Goal: Information Seeking & Learning: Check status

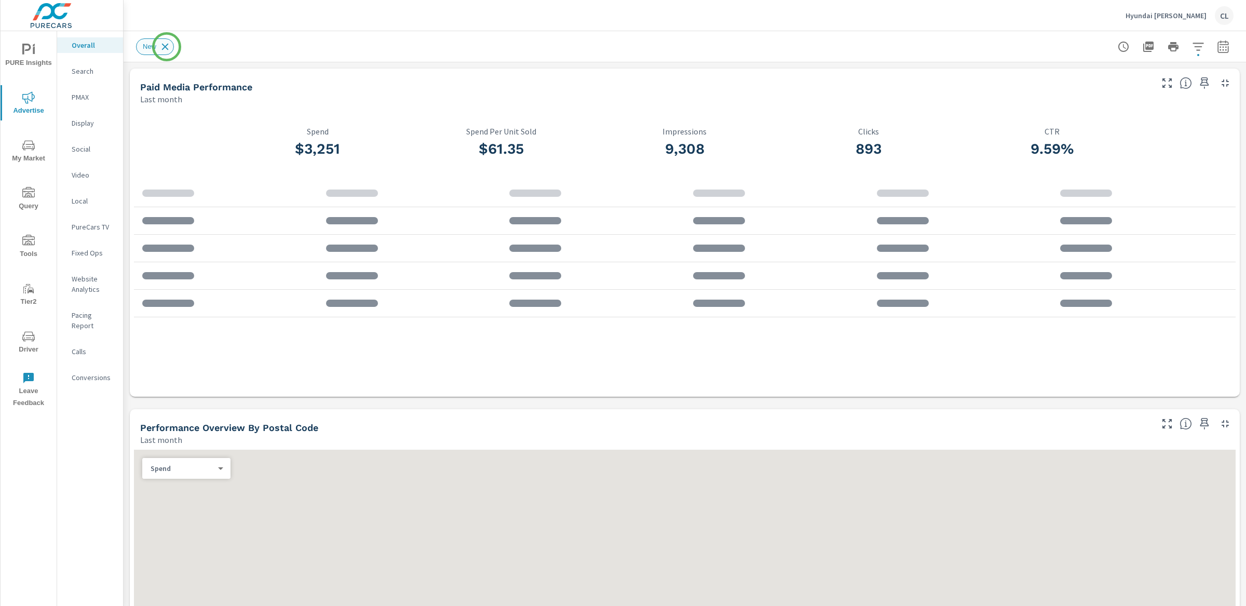
click at [167, 47] on icon at bounding box center [164, 46] width 11 height 11
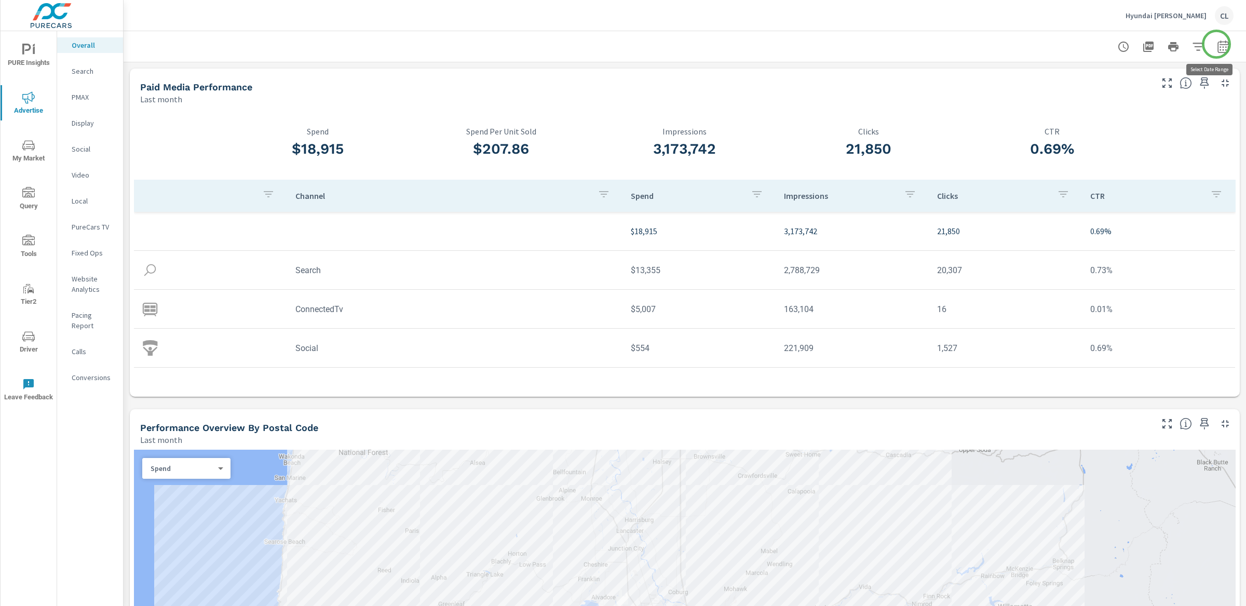
click at [1217, 44] on icon "button" at bounding box center [1222, 46] width 11 height 12
click at [1141, 96] on select "Custom Yesterday Last week Last 7 days Last 14 days Last 30 days Last 45 days L…" at bounding box center [1130, 89] width 104 height 21
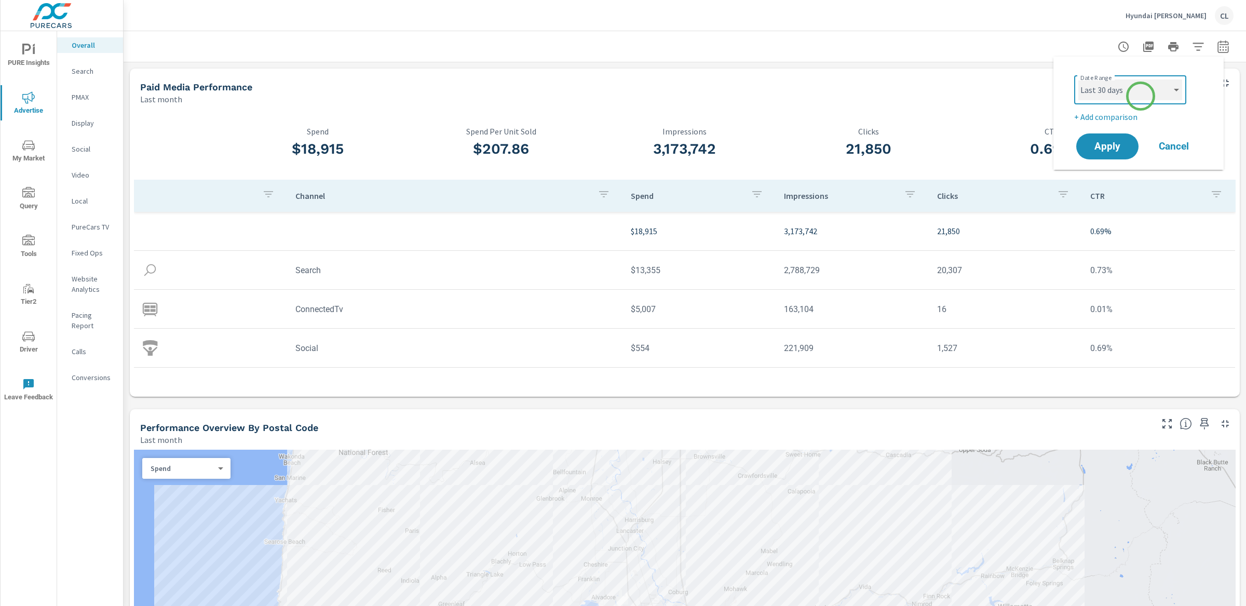
click at [1078, 79] on select "Custom Yesterday Last week Last 7 days Last 14 days Last 30 days Last 45 days L…" at bounding box center [1130, 89] width 104 height 21
select select "Last 30 days"
click at [1108, 114] on p "+ Add comparison" at bounding box center [1140, 117] width 133 height 12
select select "Previous period"
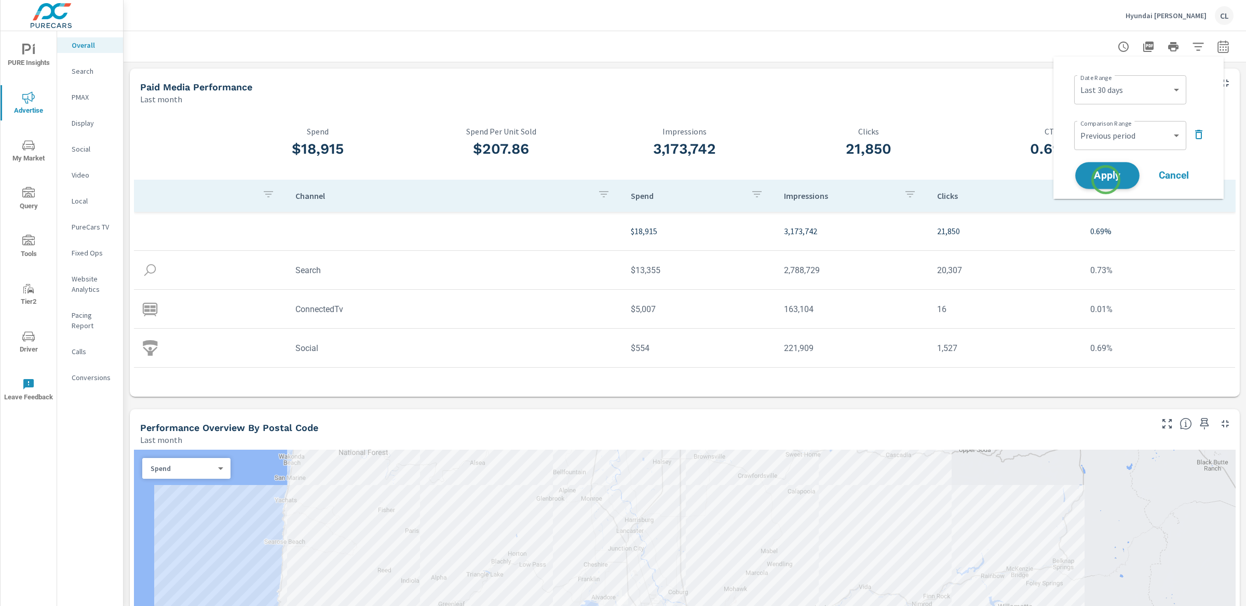
click at [1106, 177] on span "Apply" at bounding box center [1107, 176] width 43 height 10
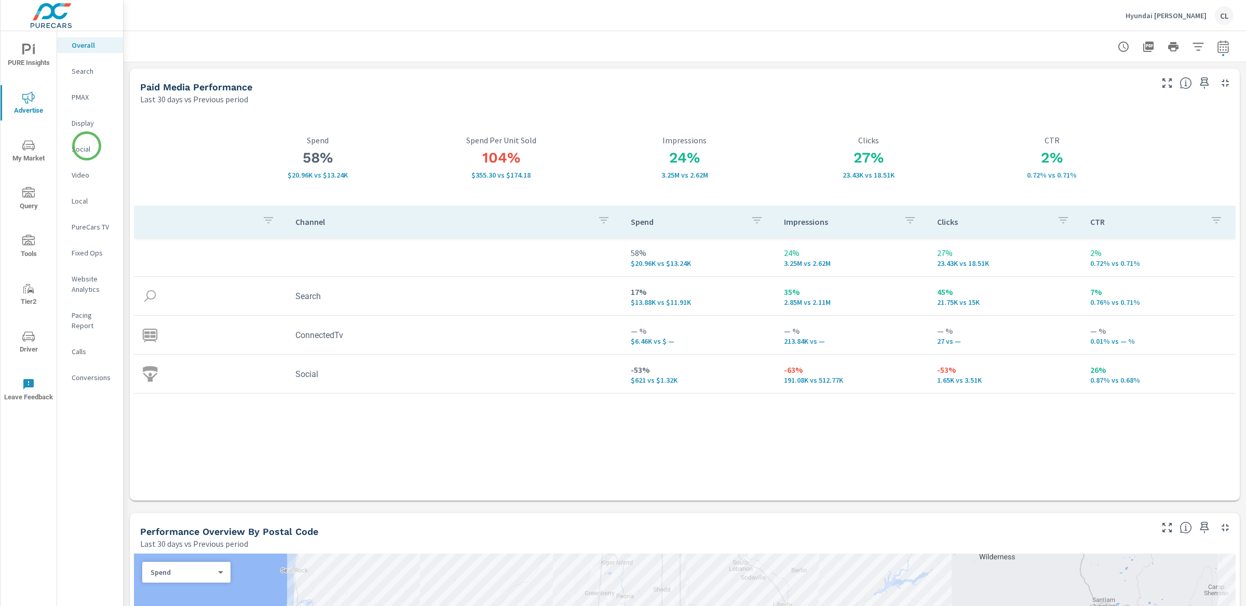
click at [87, 146] on p "Social" at bounding box center [93, 149] width 43 height 10
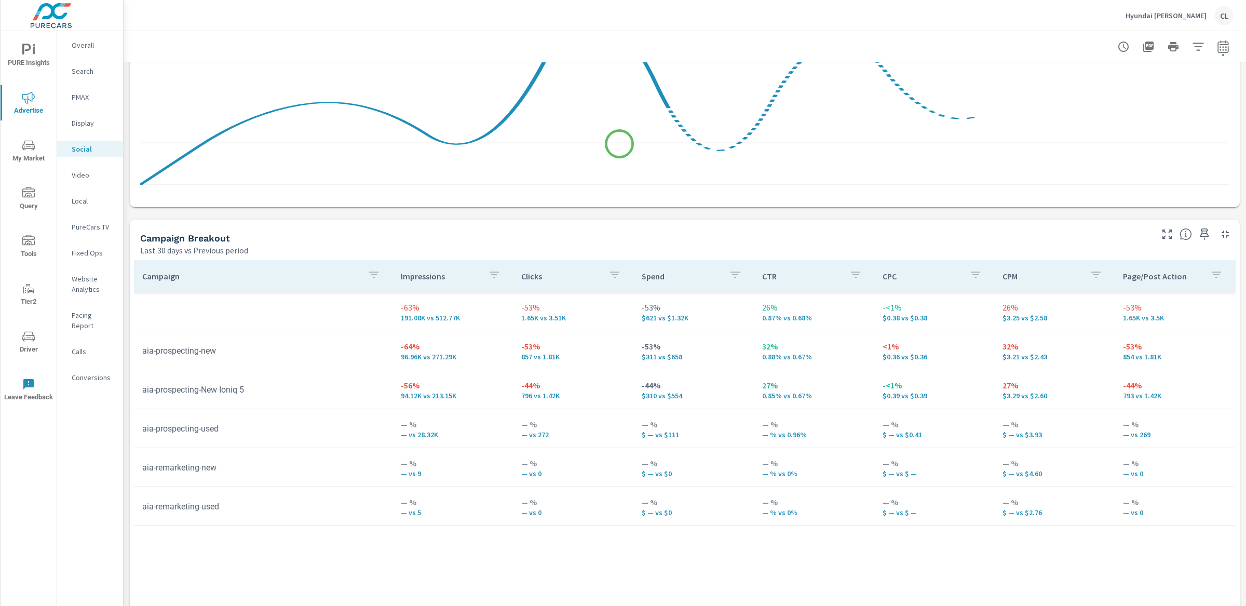
scroll to position [345, 0]
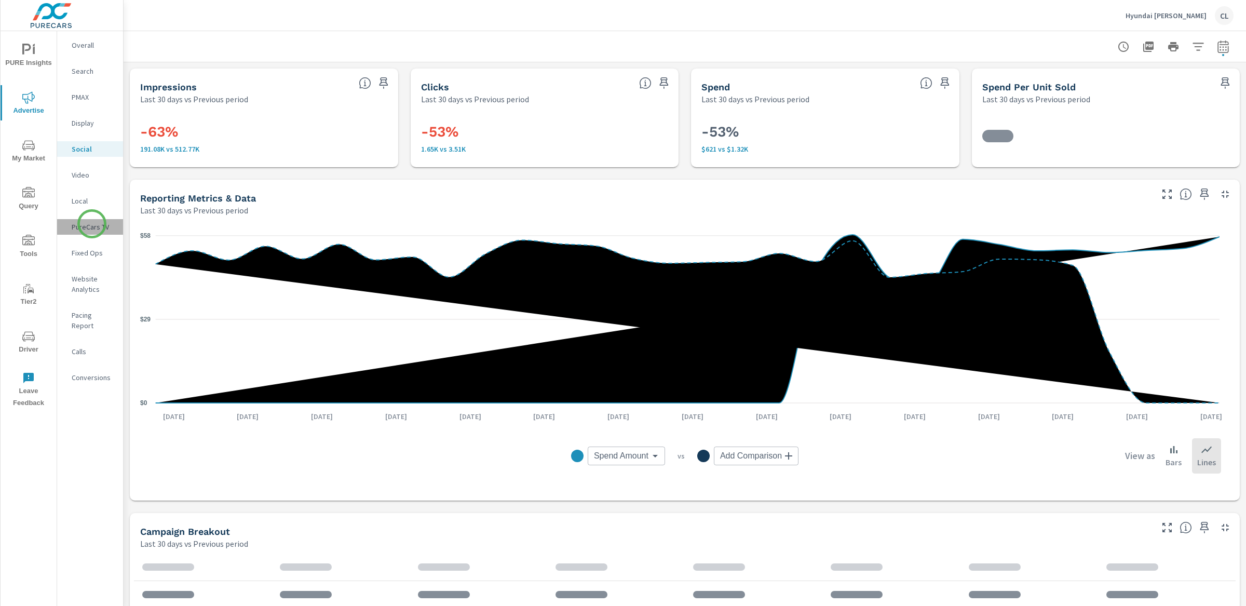
click at [92, 224] on p "PureCars TV" at bounding box center [93, 227] width 43 height 10
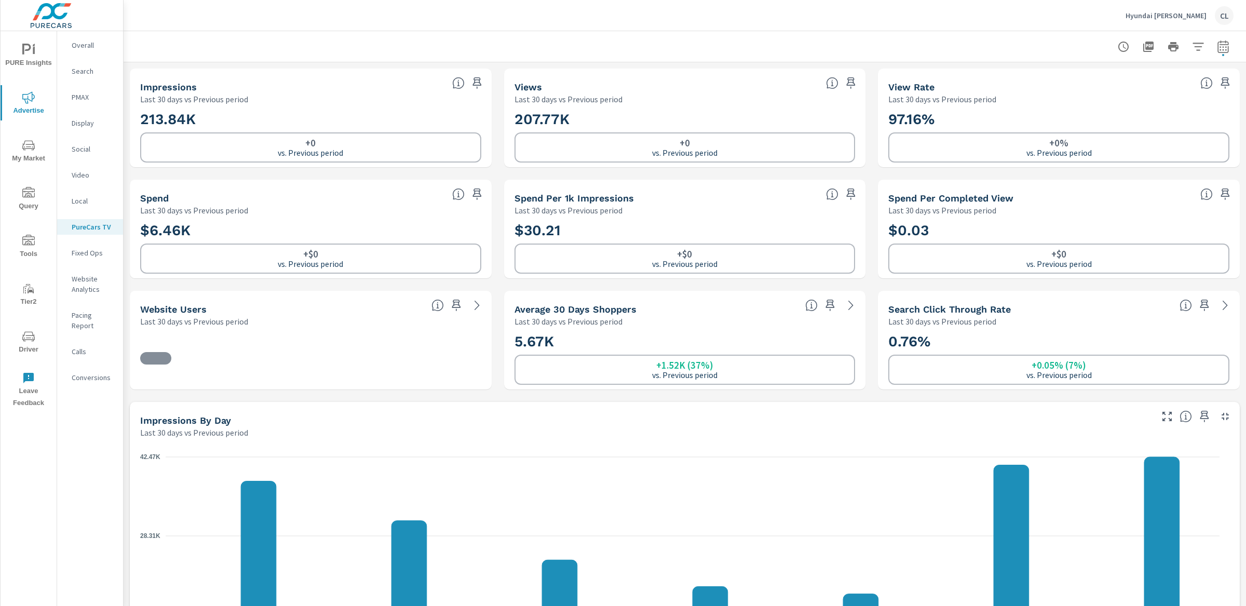
scroll to position [1, 0]
click at [78, 168] on div "Video" at bounding box center [90, 175] width 66 height 16
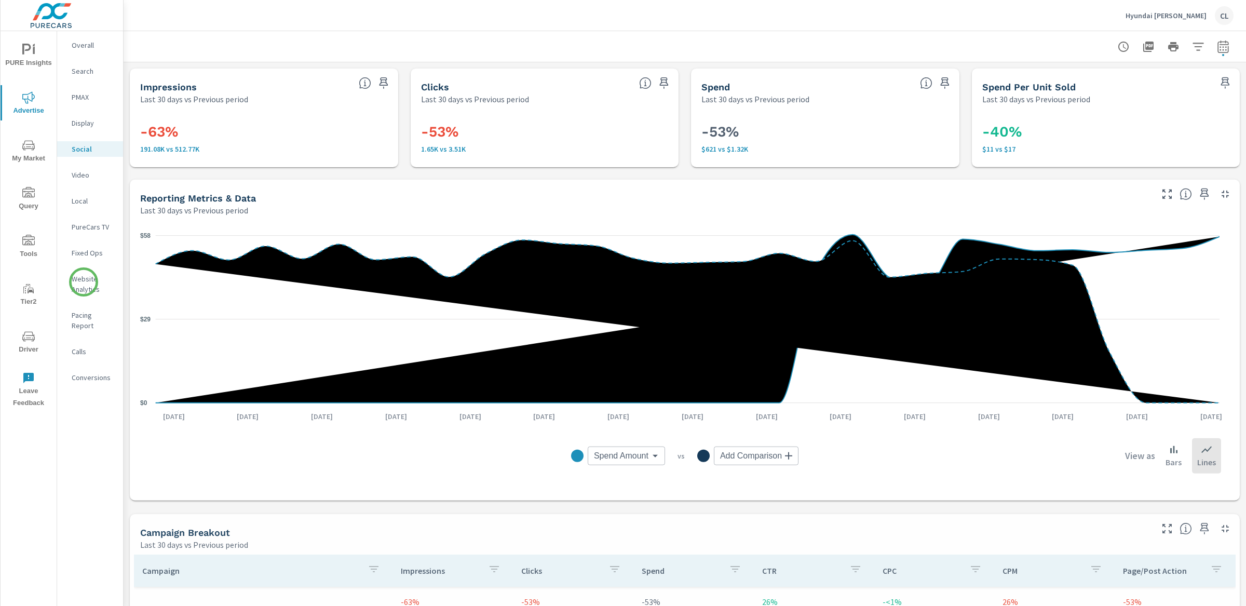
click at [84, 282] on p "Website Analytics" at bounding box center [93, 284] width 43 height 21
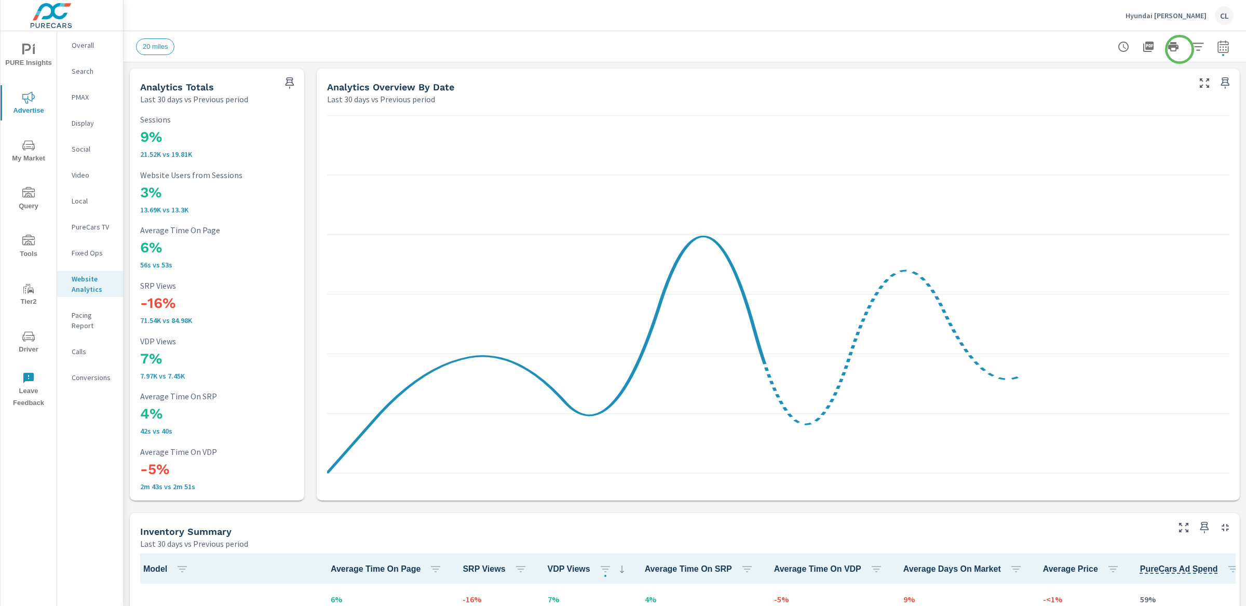
scroll to position [1, 0]
click at [1192, 45] on icon "button" at bounding box center [1198, 46] width 12 height 12
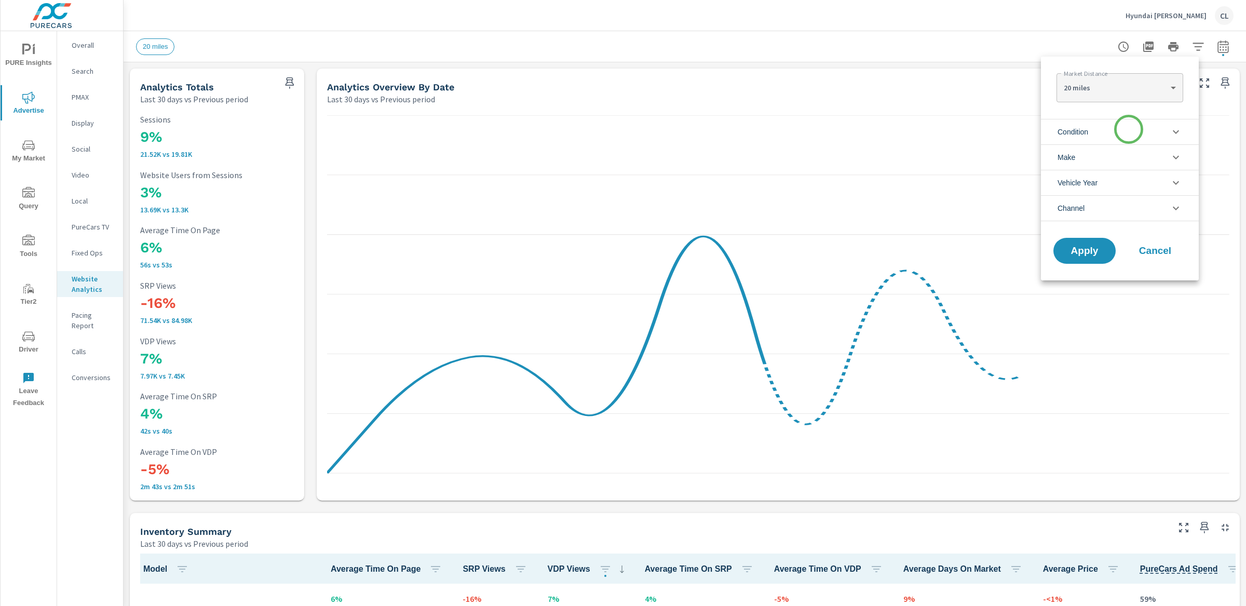
click at [1126, 131] on li "Condition" at bounding box center [1120, 131] width 158 height 25
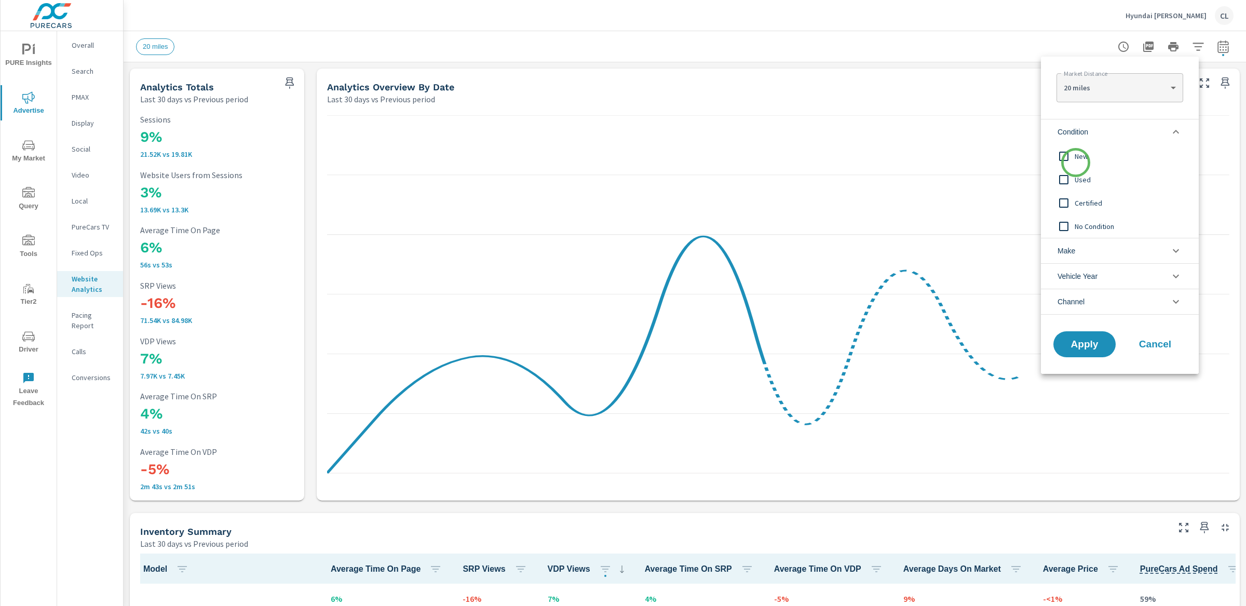
click at [1076, 156] on span "New" at bounding box center [1132, 156] width 114 height 12
click at [1084, 253] on li "Make" at bounding box center [1120, 250] width 158 height 25
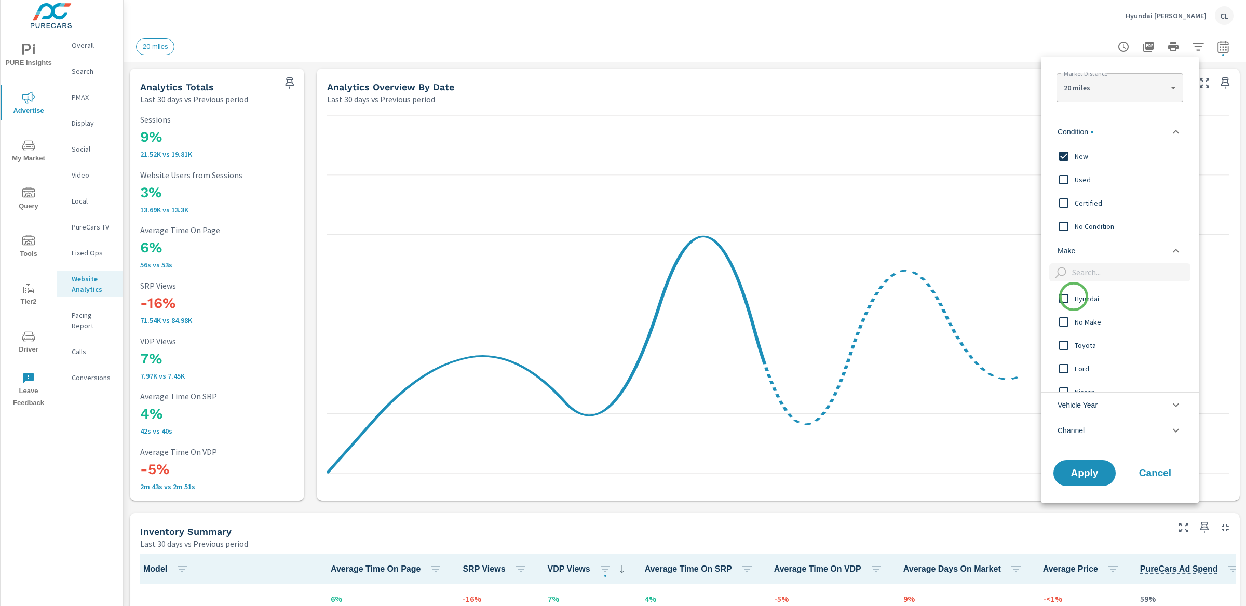
click at [1074, 296] on input "filter options" at bounding box center [1064, 299] width 22 height 22
click at [1089, 468] on span "Apply" at bounding box center [1084, 473] width 43 height 10
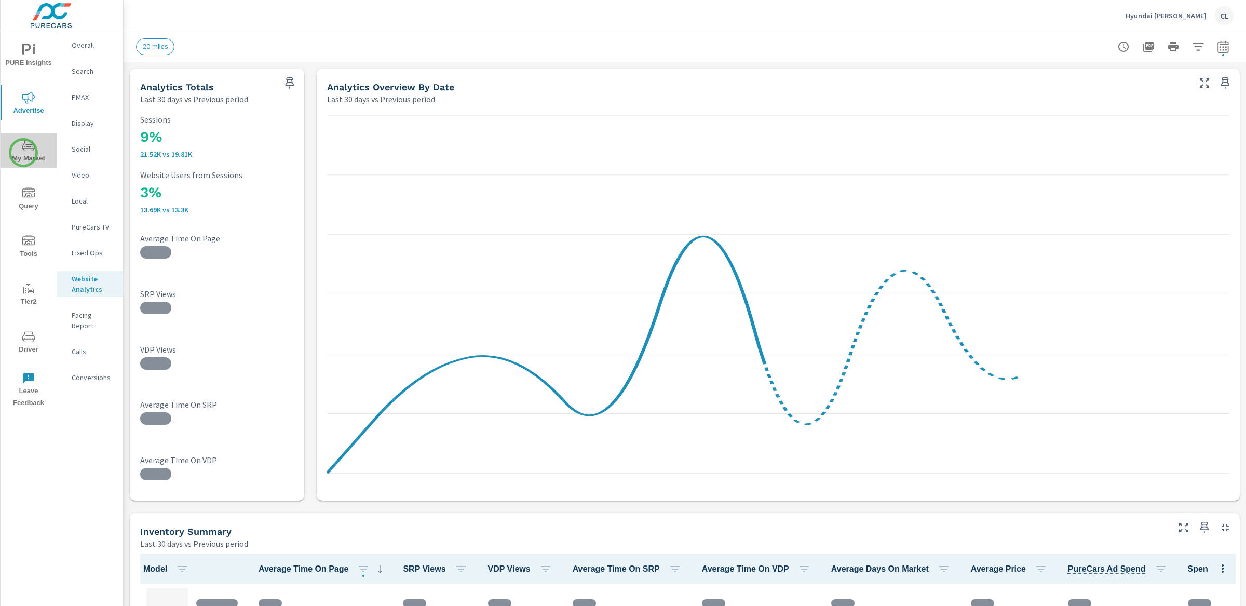
click at [23, 153] on span "My Market" at bounding box center [29, 151] width 50 height 25
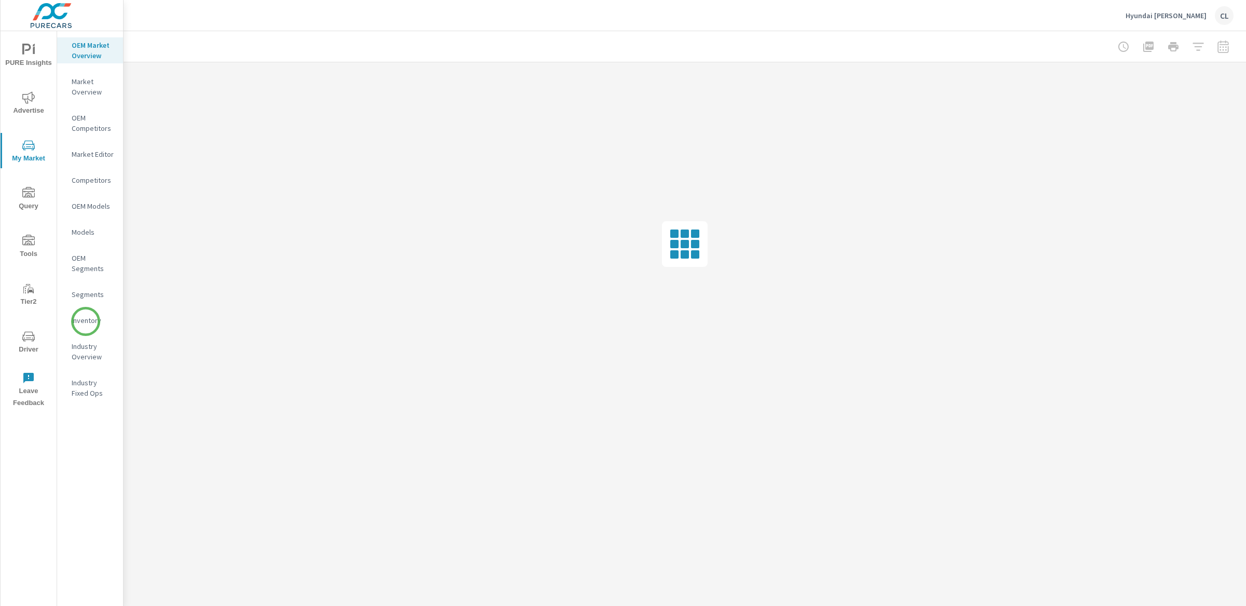
click at [86, 321] on p "Inventory" at bounding box center [93, 320] width 43 height 10
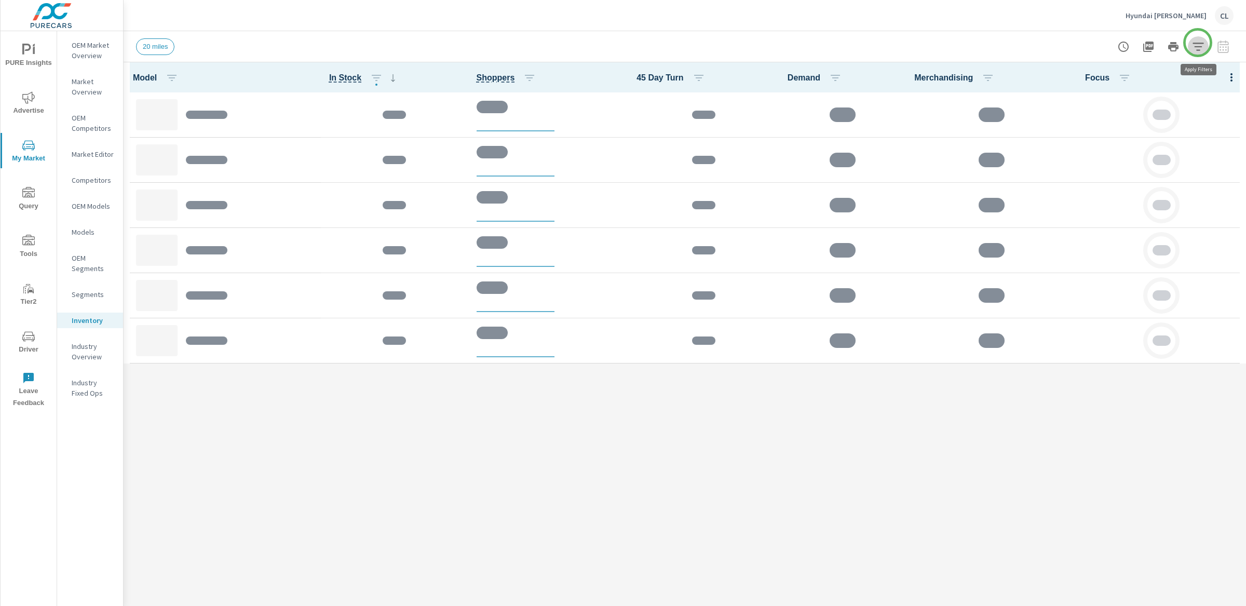
click at [1198, 43] on icon "button" at bounding box center [1198, 47] width 11 height 8
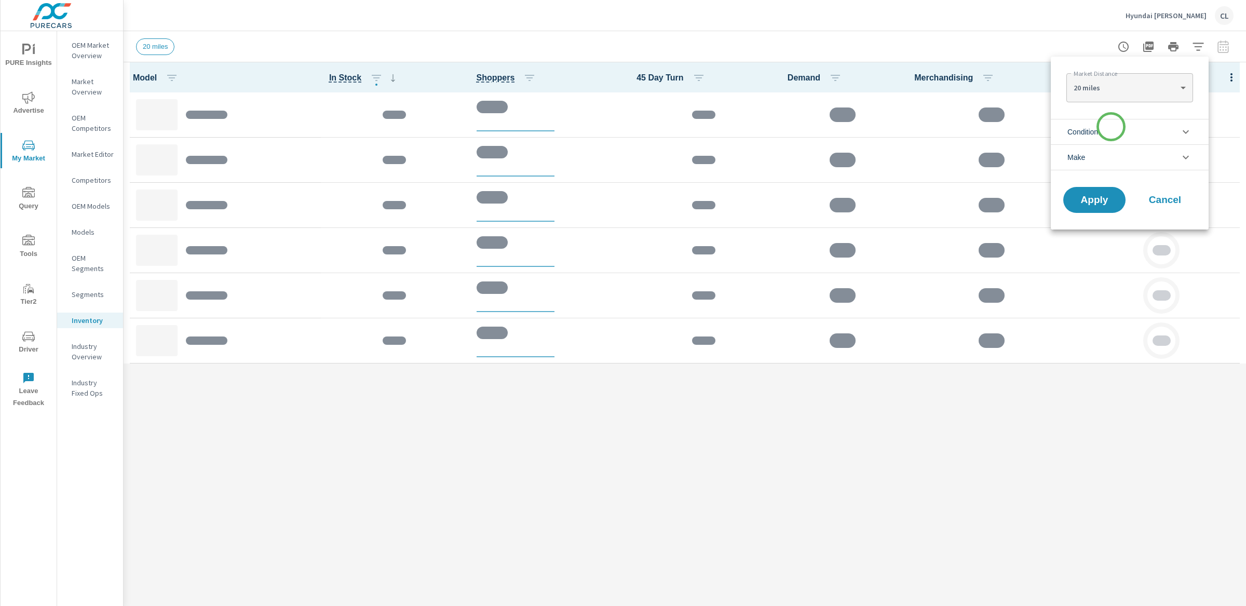
click at [1110, 130] on li "Condition" at bounding box center [1130, 131] width 158 height 25
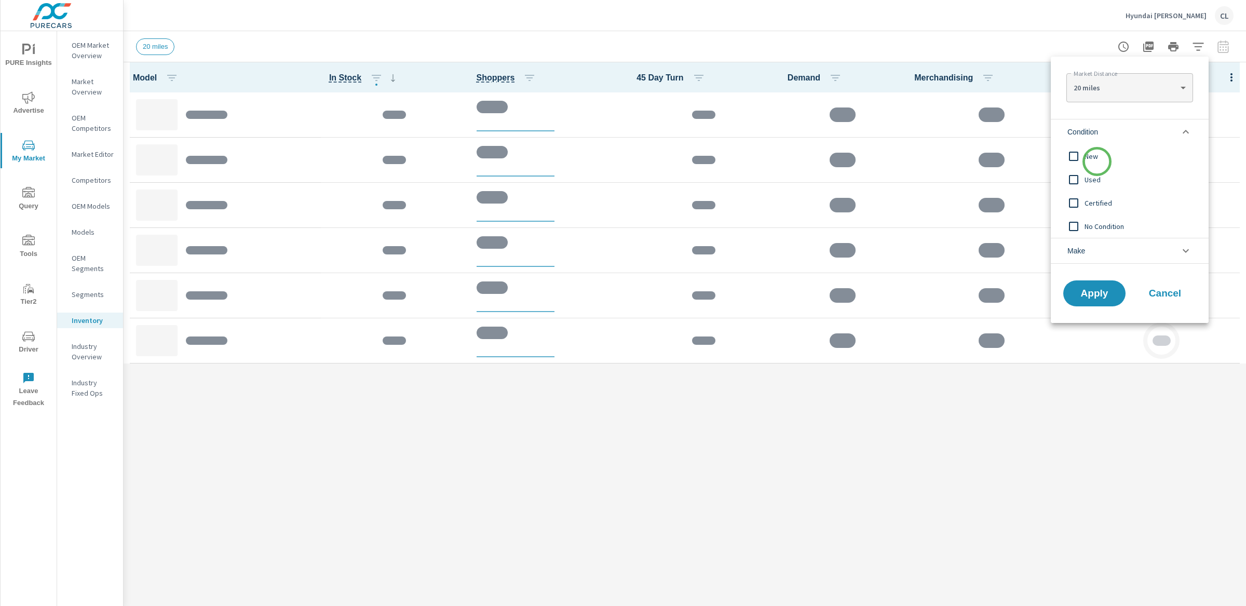
click at [1097, 158] on span "New" at bounding box center [1142, 156] width 114 height 12
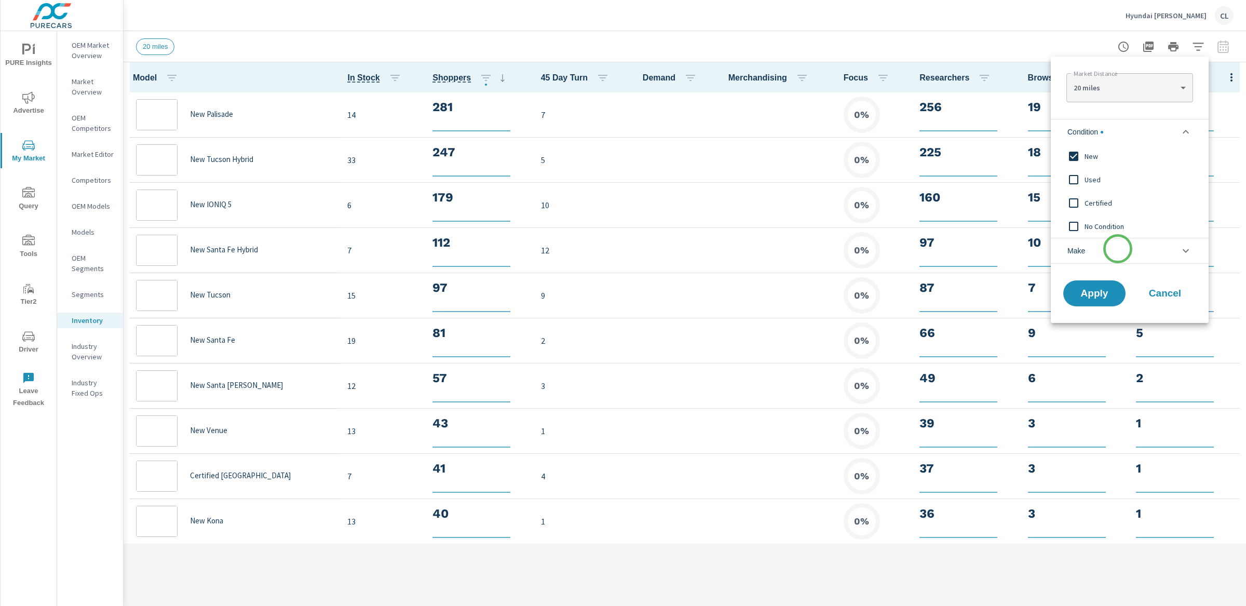
click at [1118, 249] on li "Make" at bounding box center [1130, 251] width 158 height 26
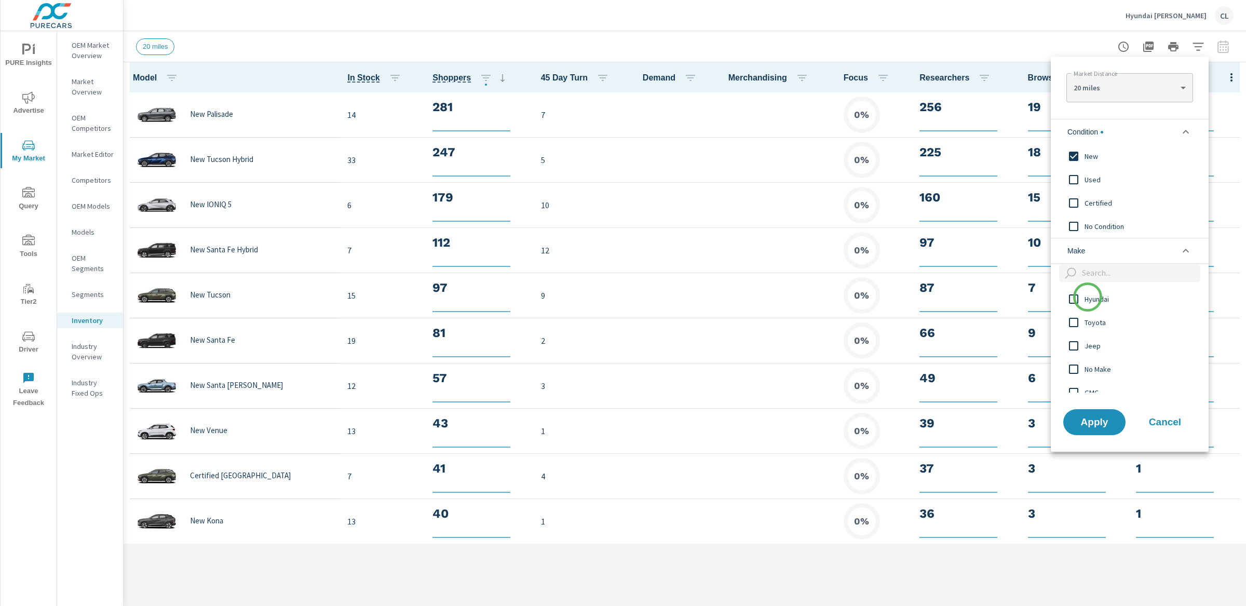
click at [1088, 297] on span "Hyundai" at bounding box center [1142, 299] width 114 height 12
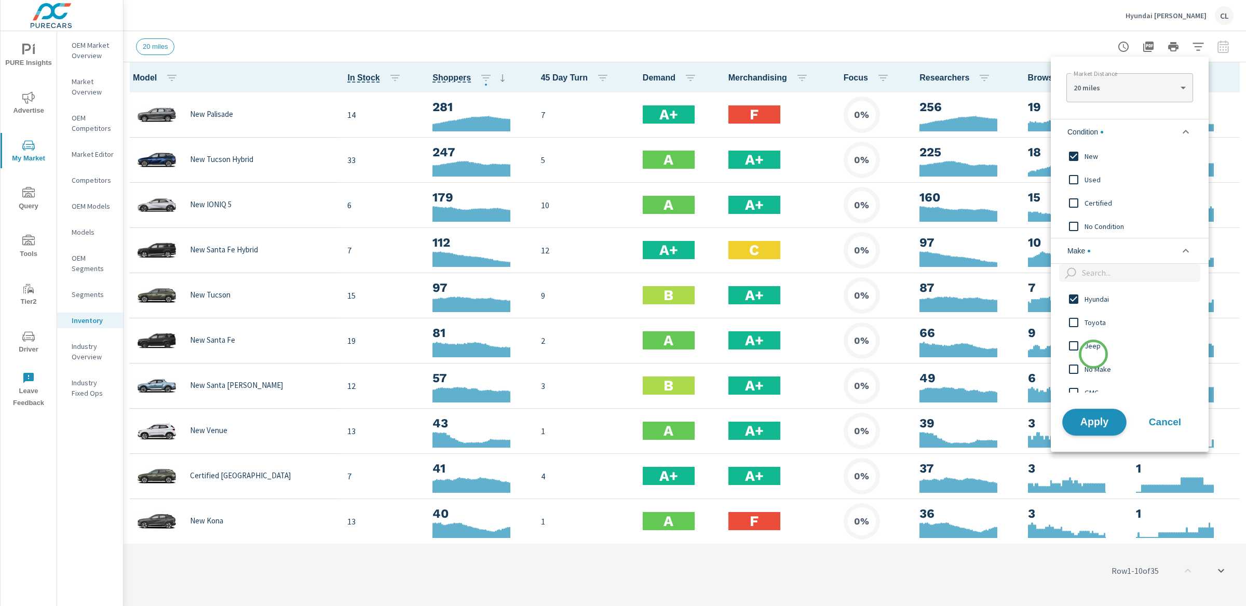
click at [1098, 427] on span "Apply" at bounding box center [1094, 422] width 43 height 10
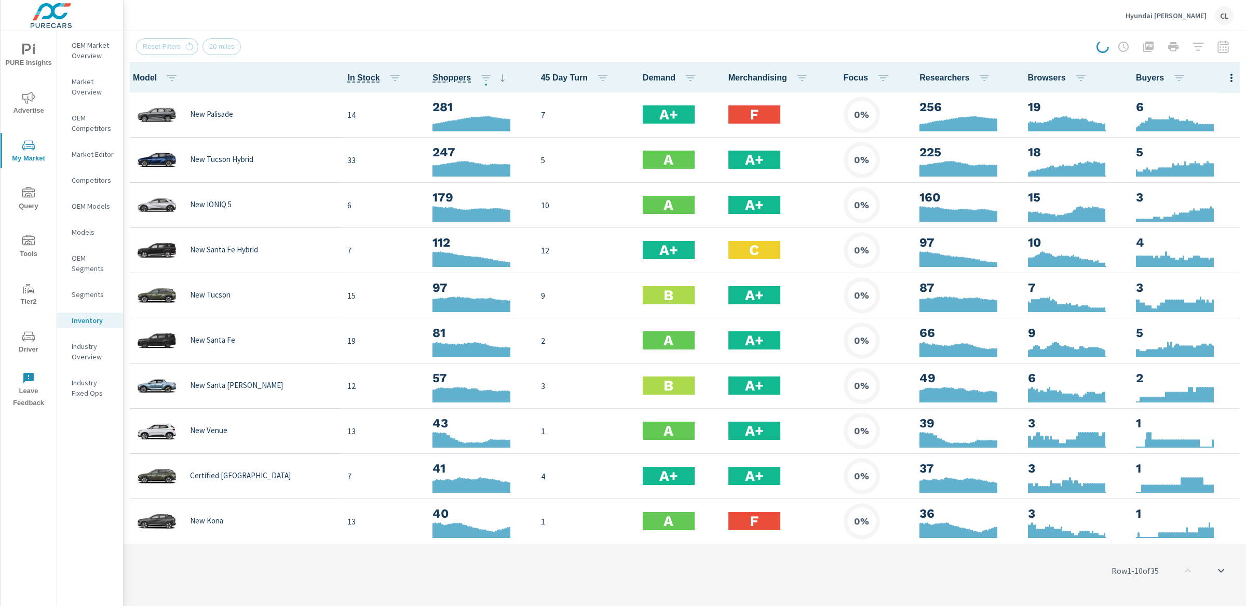
scroll to position [1, 0]
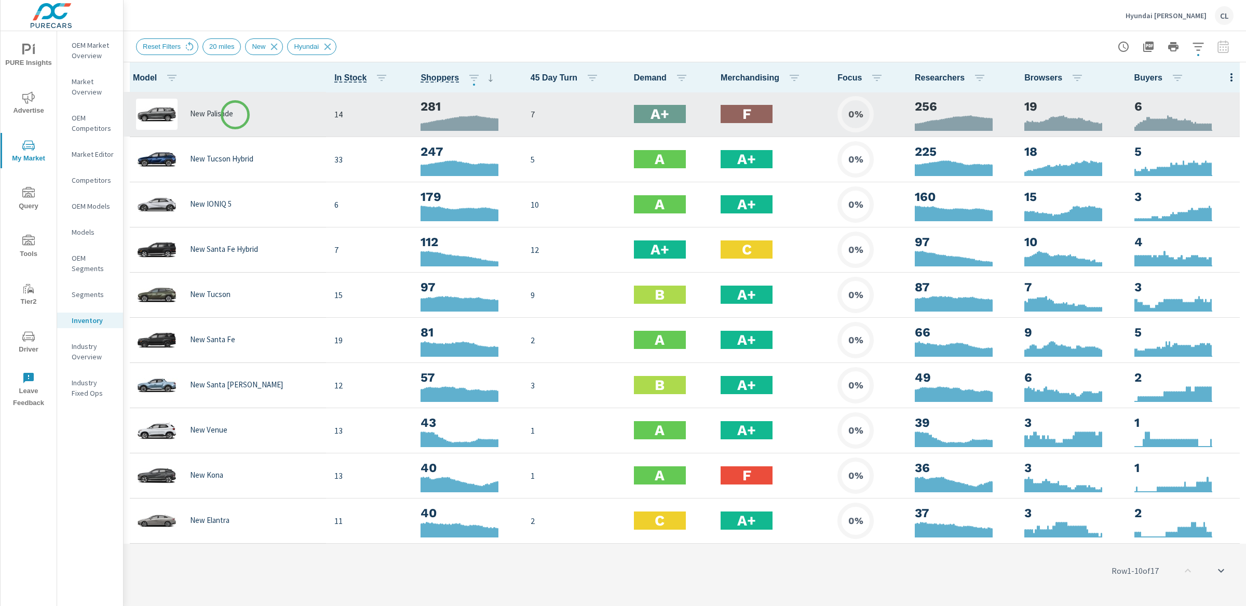
click at [234, 114] on div "New Palisade" at bounding box center [225, 114] width 186 height 31
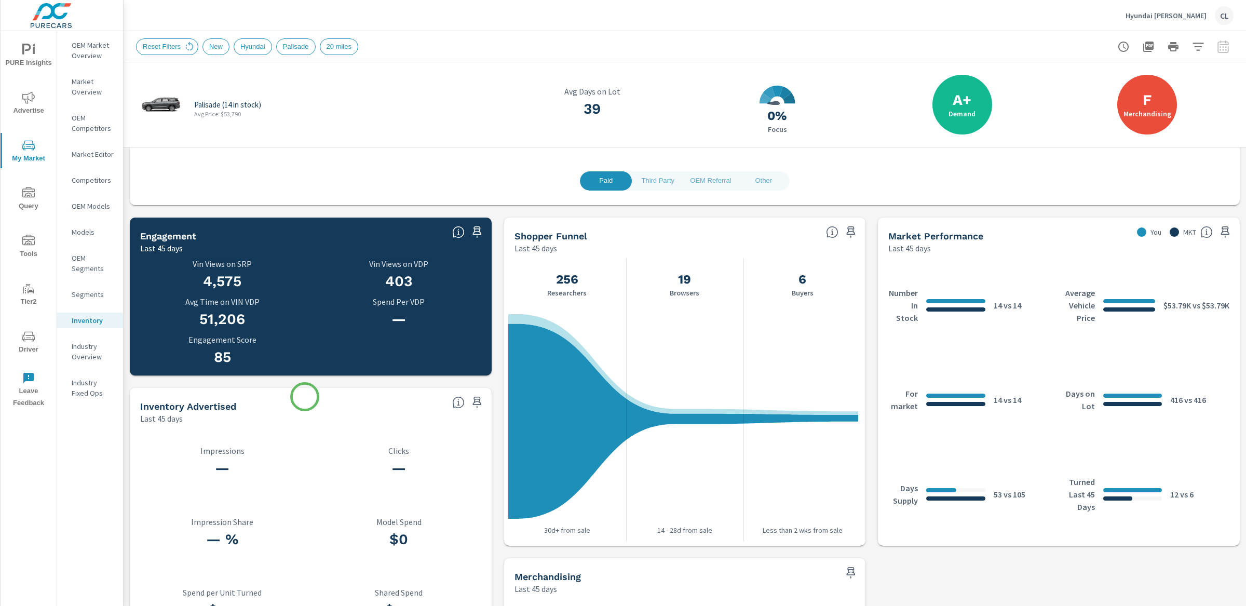
scroll to position [276, 0]
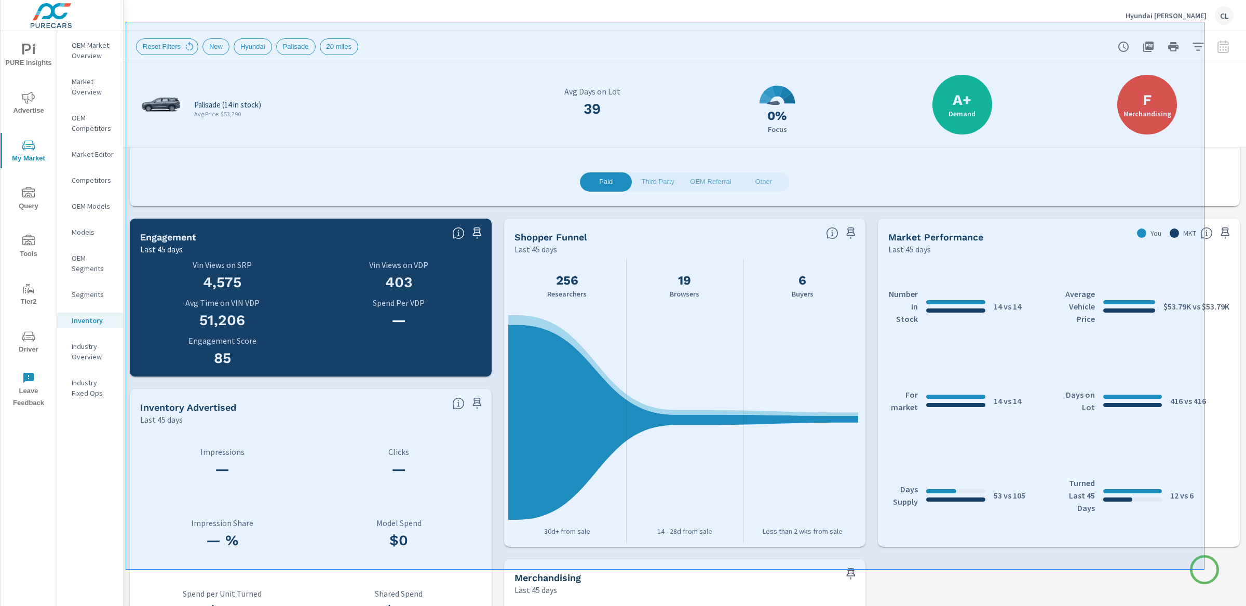
drag, startPoint x: 131, startPoint y: 25, endPoint x: 1205, endPoint y: 570, distance: 1203.7
click at [1205, 570] on div at bounding box center [623, 303] width 1246 height 606
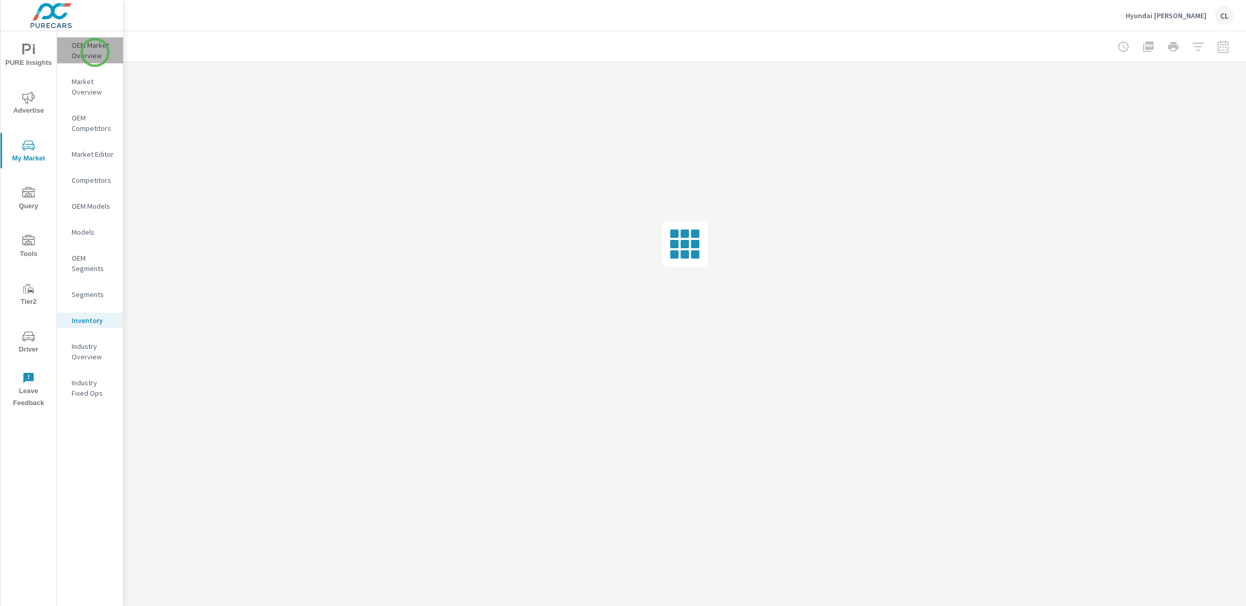
click at [95, 52] on p "OEM Market Overview" at bounding box center [93, 50] width 43 height 21
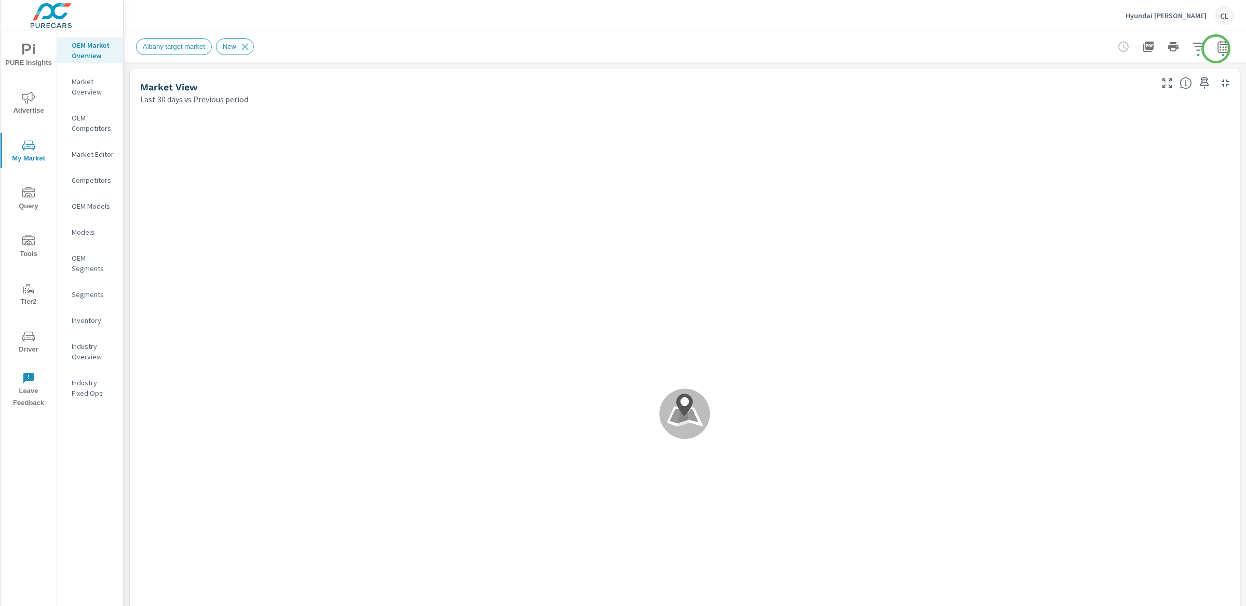
click at [1217, 48] on icon "button" at bounding box center [1223, 46] width 12 height 12
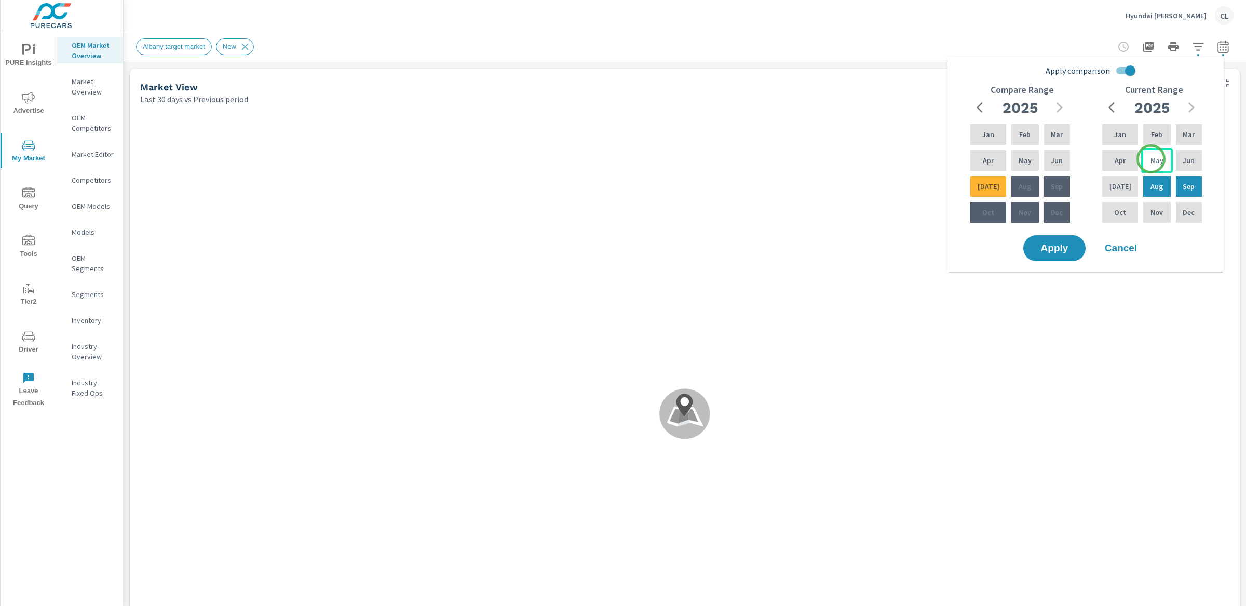
click at [1151, 159] on p "May" at bounding box center [1157, 160] width 13 height 10
click at [1115, 183] on p "[DATE]" at bounding box center [1121, 186] width 22 height 10
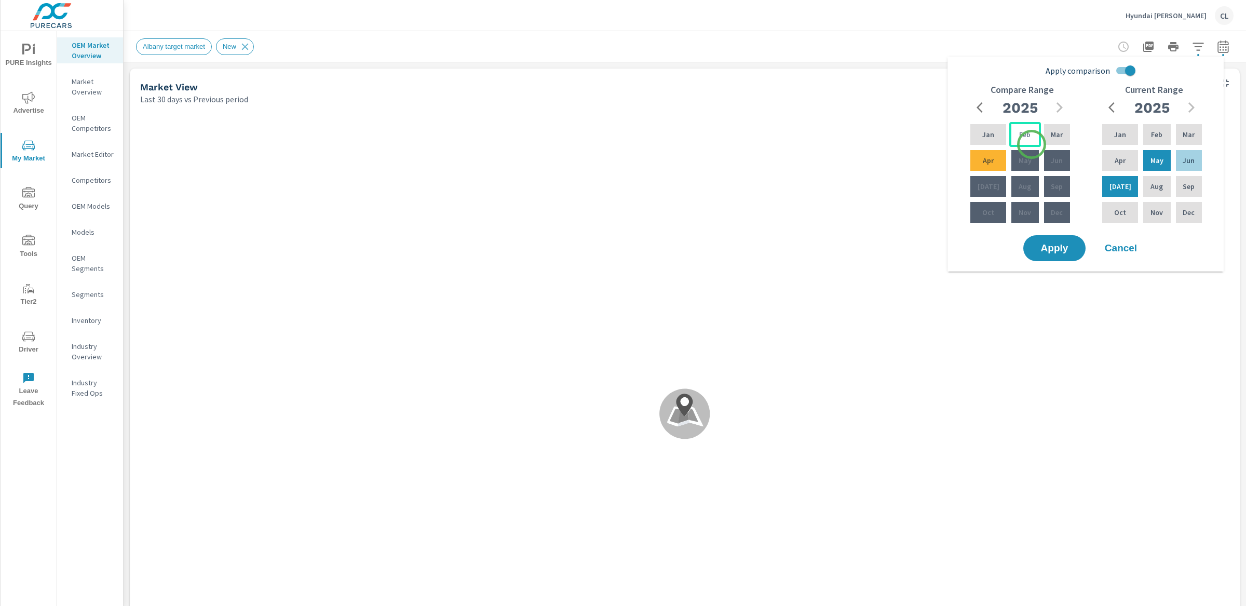
click at [1026, 134] on div "Feb" at bounding box center [1024, 134] width 31 height 25
click at [992, 157] on div "Apr" at bounding box center [988, 160] width 40 height 25
click at [1057, 259] on button "Apply" at bounding box center [1054, 248] width 64 height 27
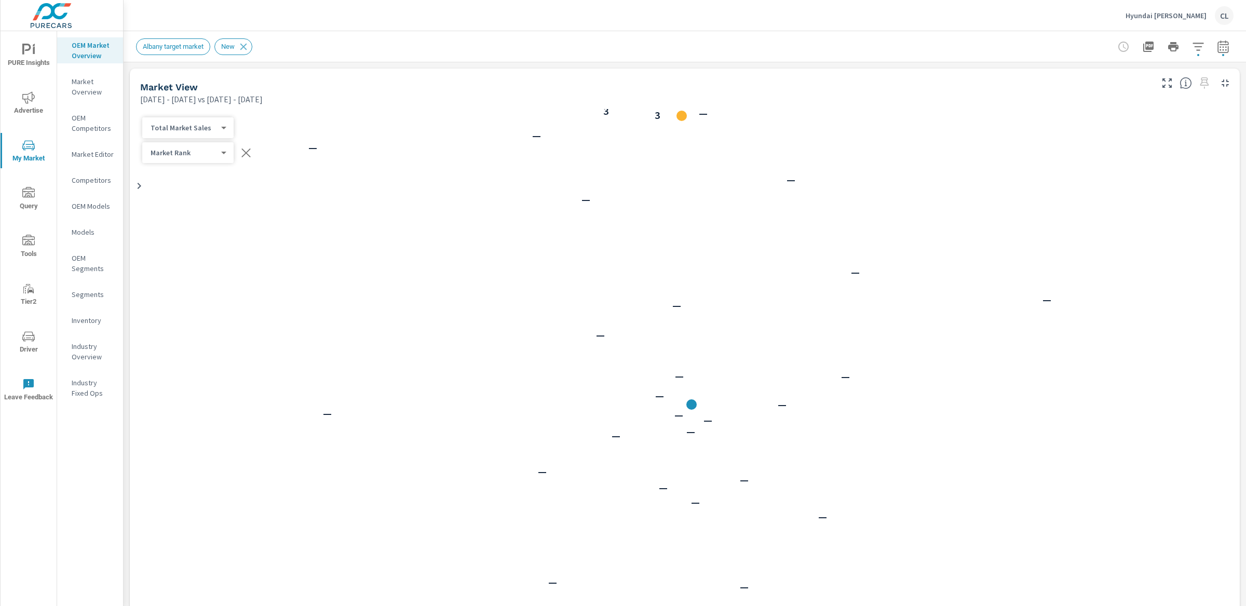
scroll to position [1, 0]
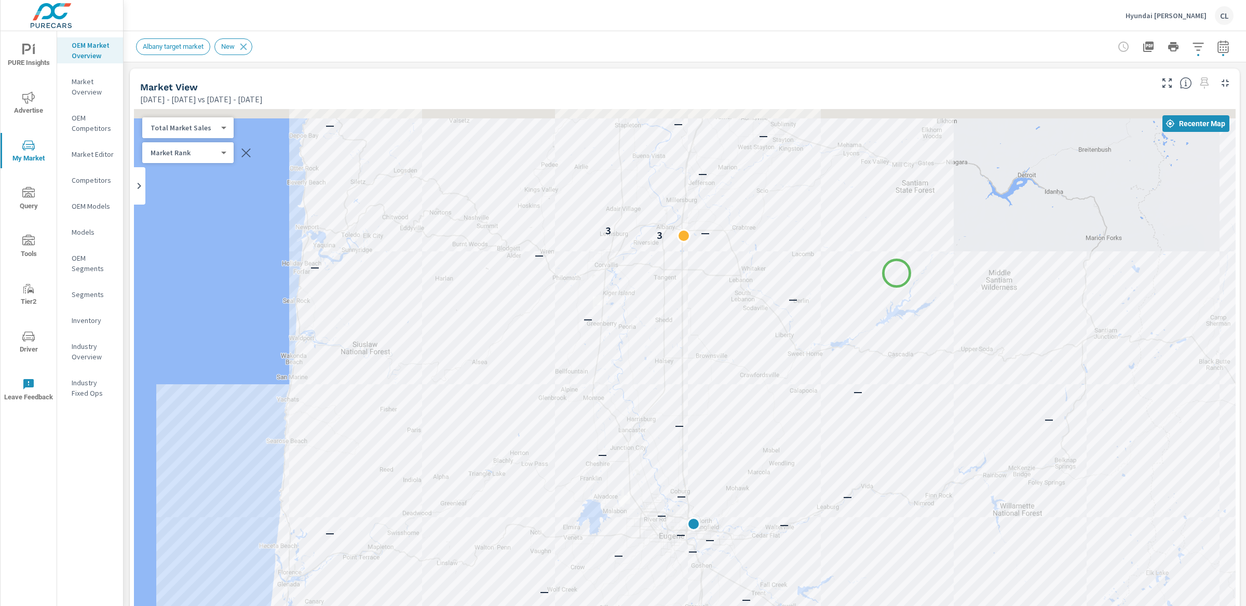
drag, startPoint x: 894, startPoint y: 153, endPoint x: 896, endPoint y: 283, distance: 130.9
click at [896, 283] on div "— — — — — — — — — — — — — — — — — — — — — — — — — — — — — — — — — — — — — — 3 —…" at bounding box center [685, 397] width 1102 height 577
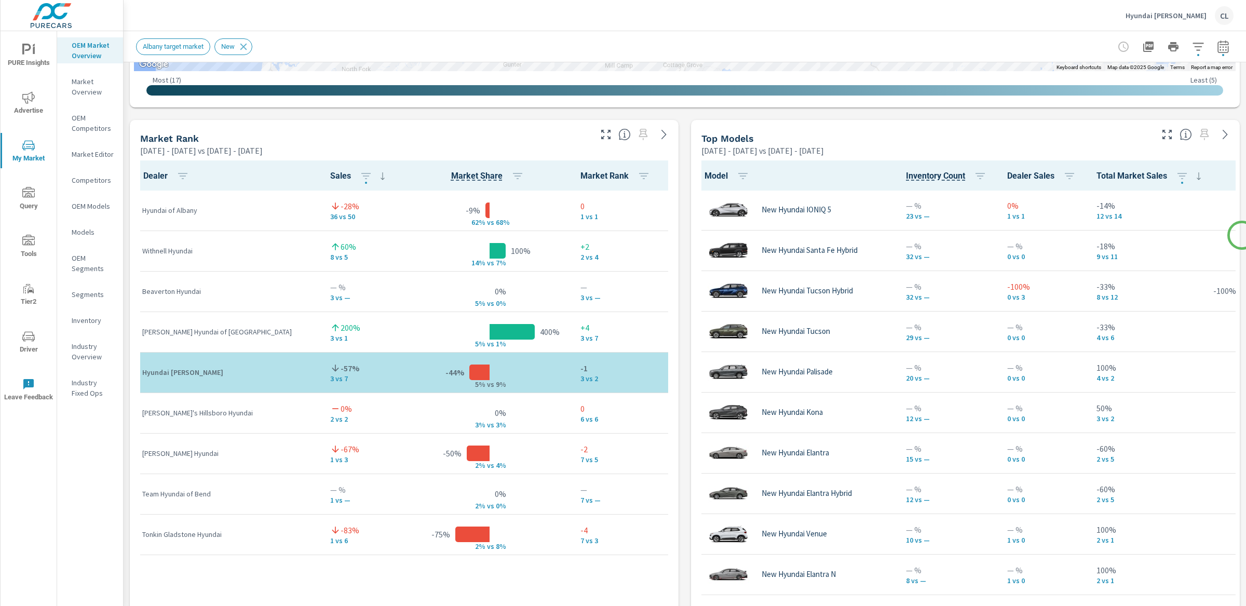
scroll to position [631, 0]
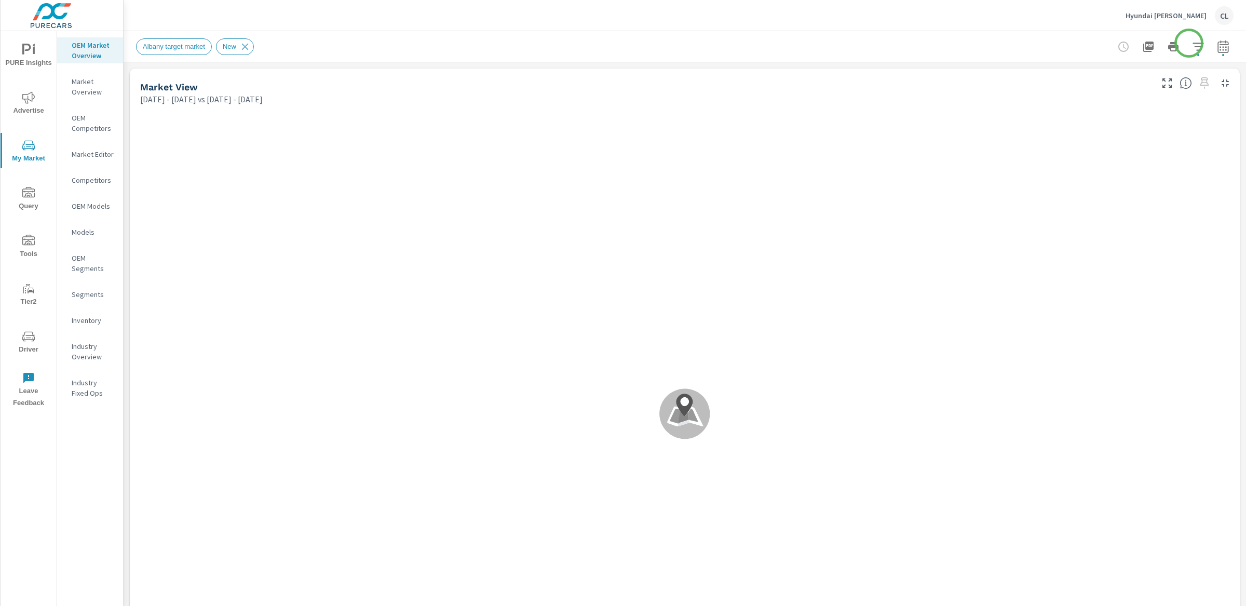
click at [1193, 46] on icon "button" at bounding box center [1198, 47] width 11 height 8
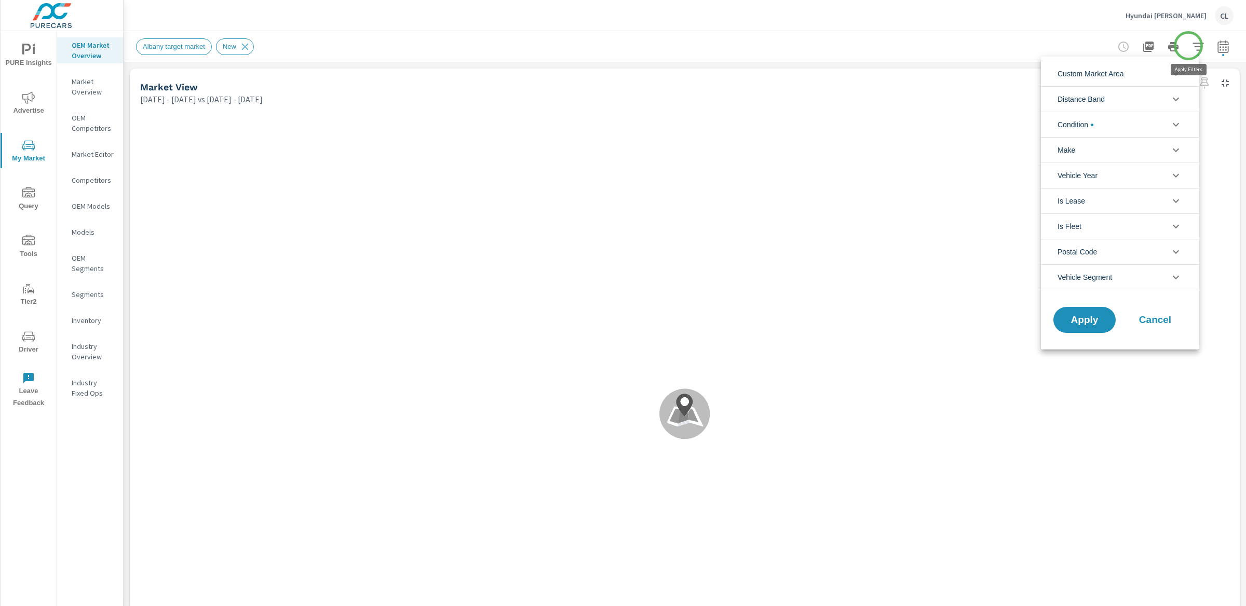
scroll to position [1, 0]
click at [1148, 80] on li "Custom Market Area" at bounding box center [1120, 73] width 158 height 25
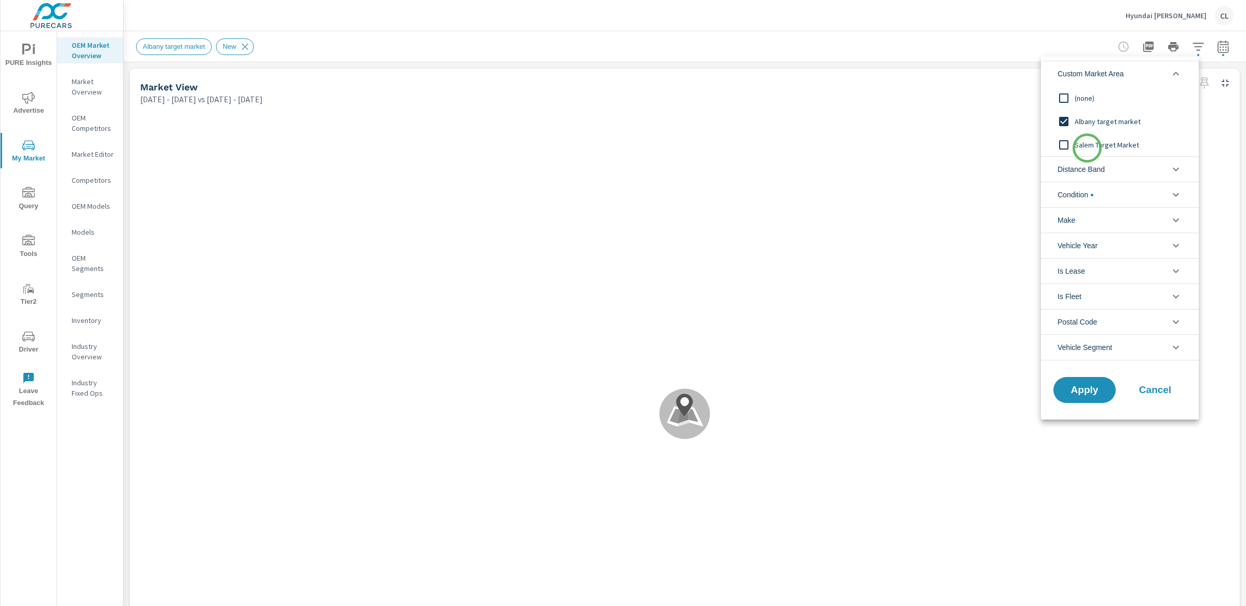
click at [1087, 148] on span "Salem Target Market" at bounding box center [1132, 145] width 114 height 12
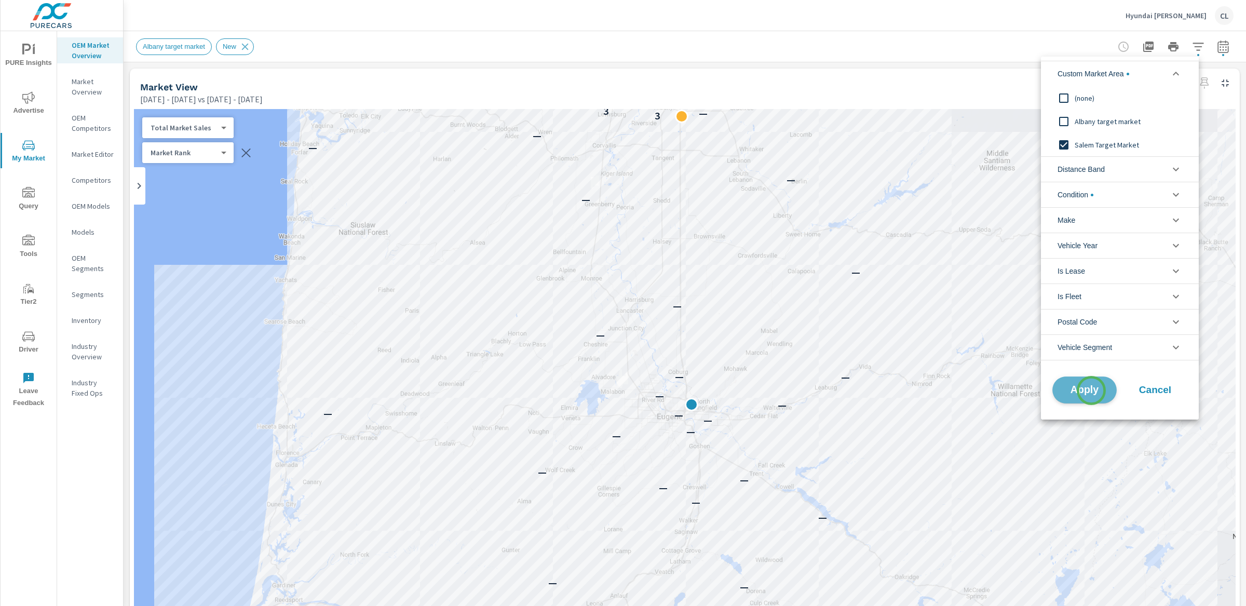
click at [1091, 390] on span "Apply" at bounding box center [1084, 390] width 43 height 10
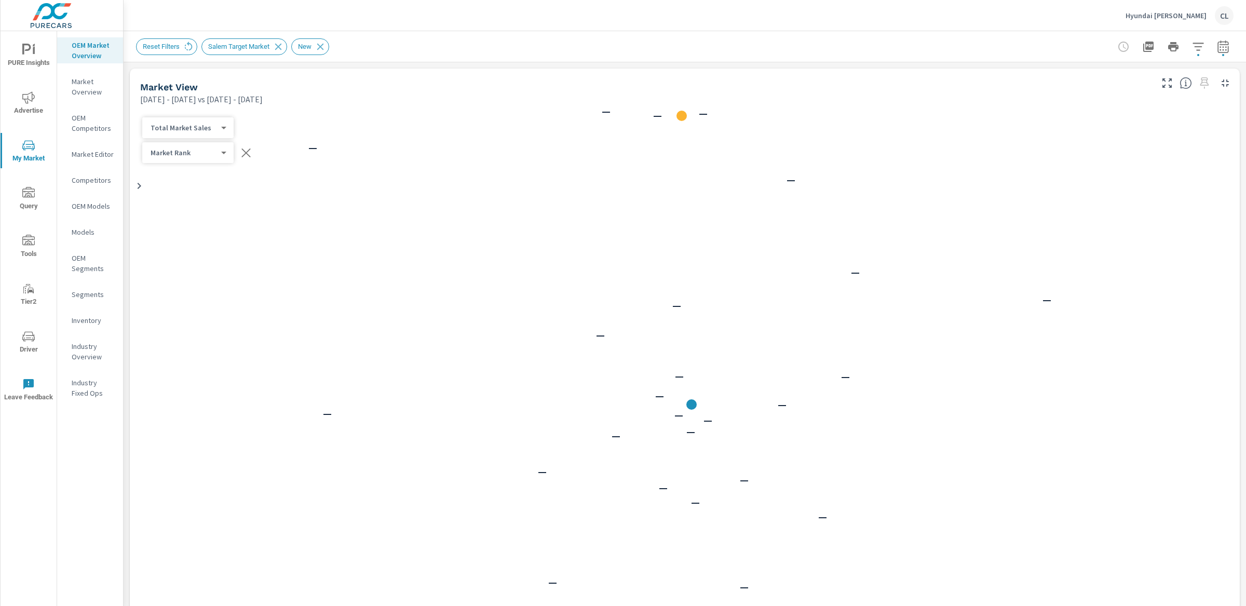
scroll to position [1, 0]
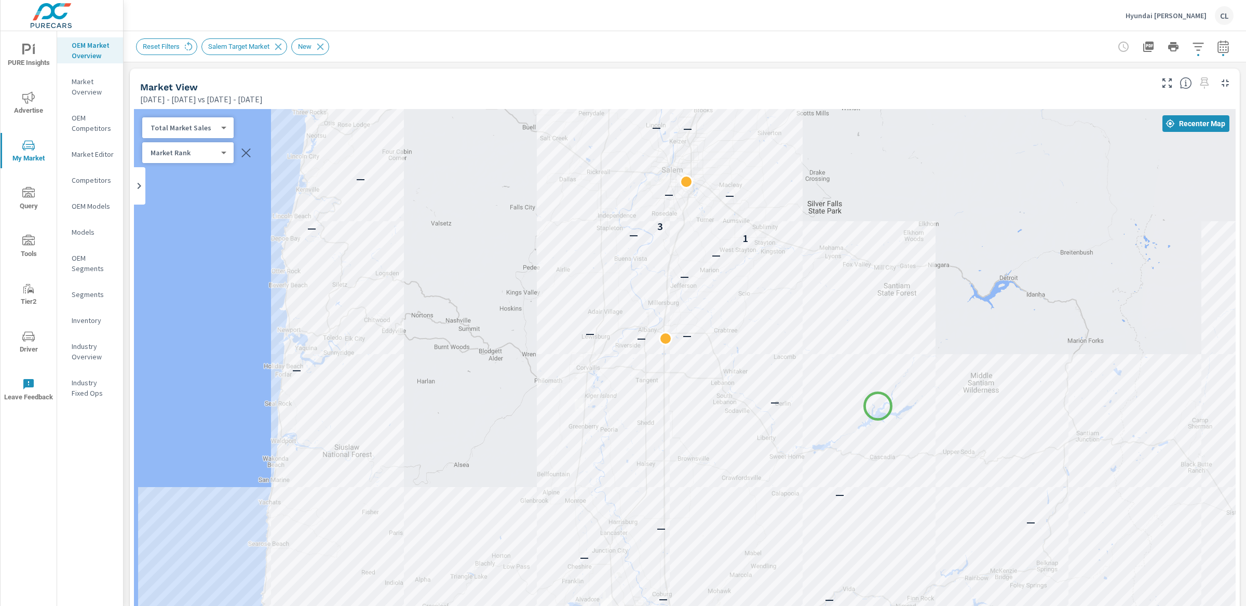
drag, startPoint x: 894, startPoint y: 172, endPoint x: 877, endPoint y: 408, distance: 236.3
click at [877, 408] on div "— — — — — — — — — — — — — — — — — — — — — — — — — — — — — — — — — — — — — — — —…" at bounding box center [685, 397] width 1102 height 577
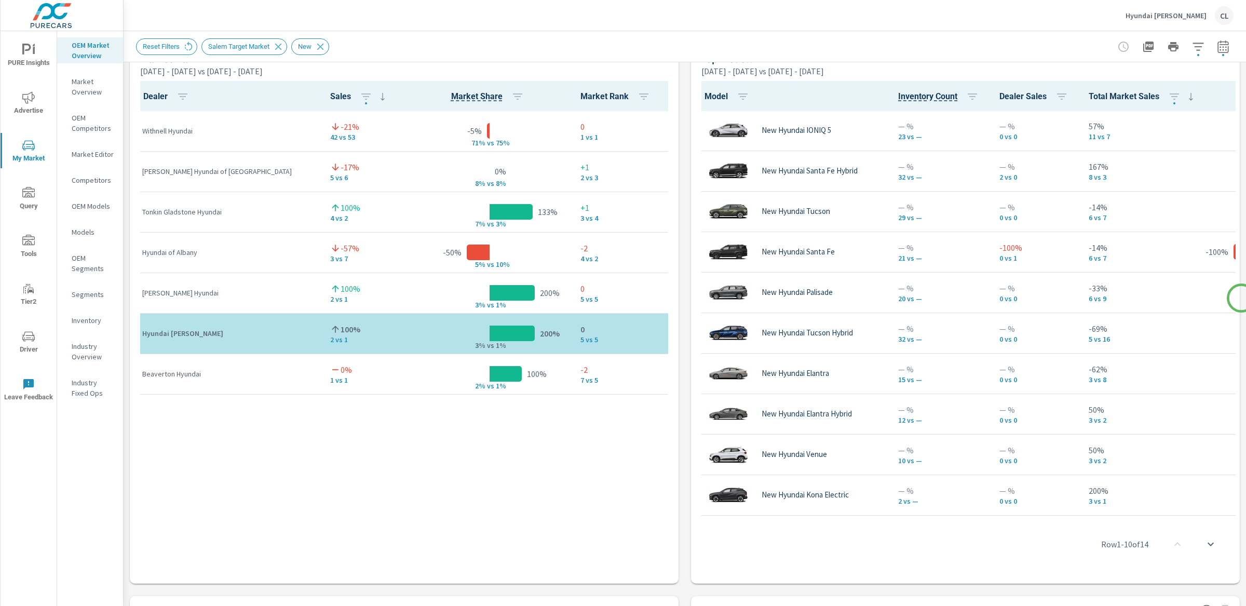
scroll to position [702, 0]
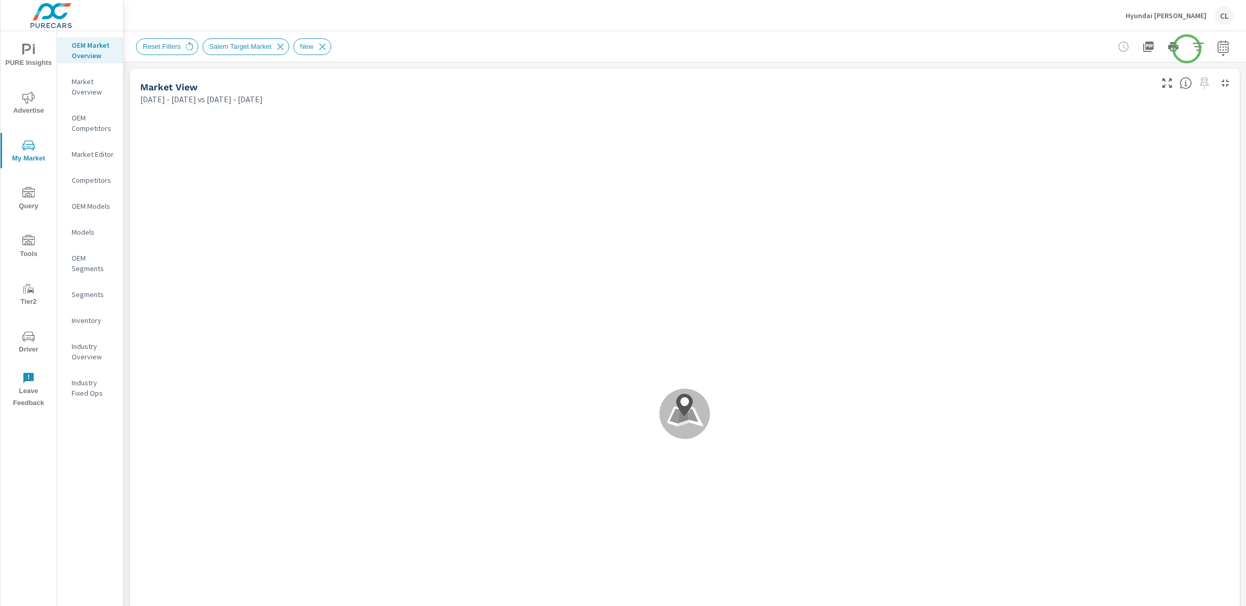
click at [1192, 48] on icon "button" at bounding box center [1198, 46] width 12 height 12
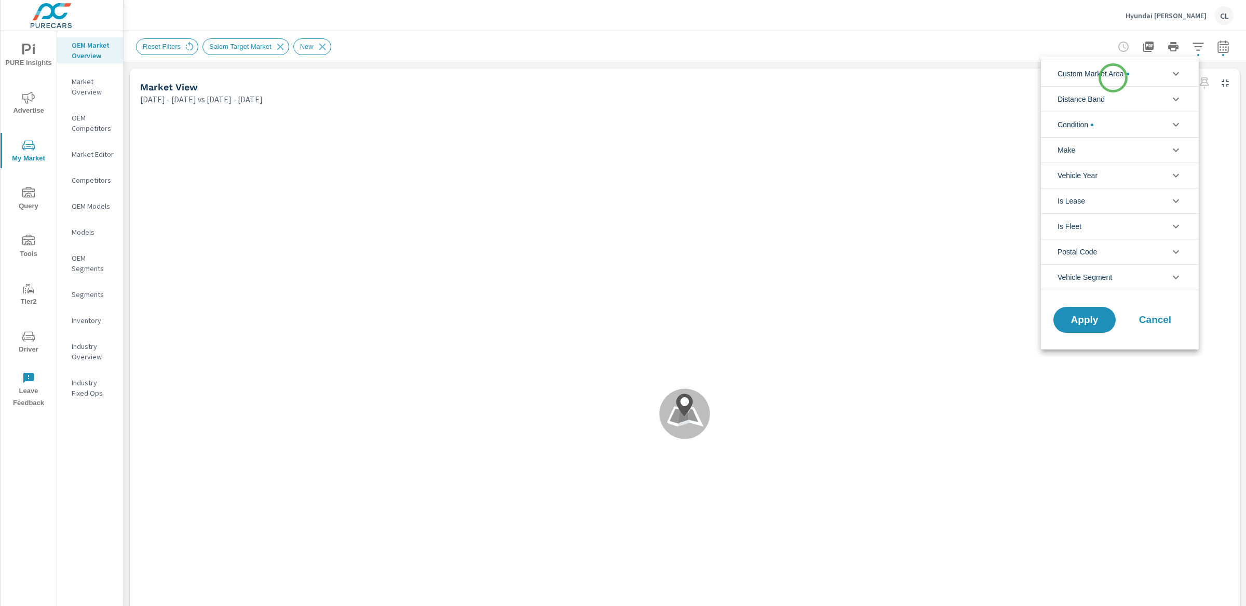
click at [1113, 77] on span "Custom Market Area" at bounding box center [1094, 73] width 72 height 25
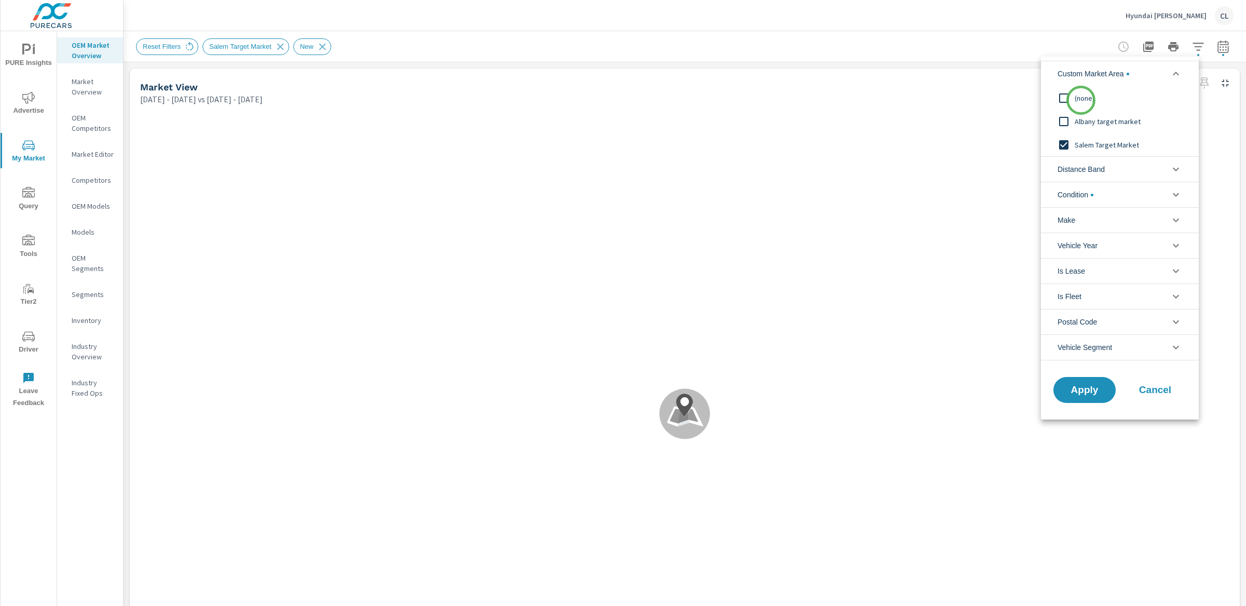
click at [1081, 100] on span "(none)" at bounding box center [1132, 98] width 114 height 12
click at [1099, 171] on span "Distance Band" at bounding box center [1081, 169] width 47 height 25
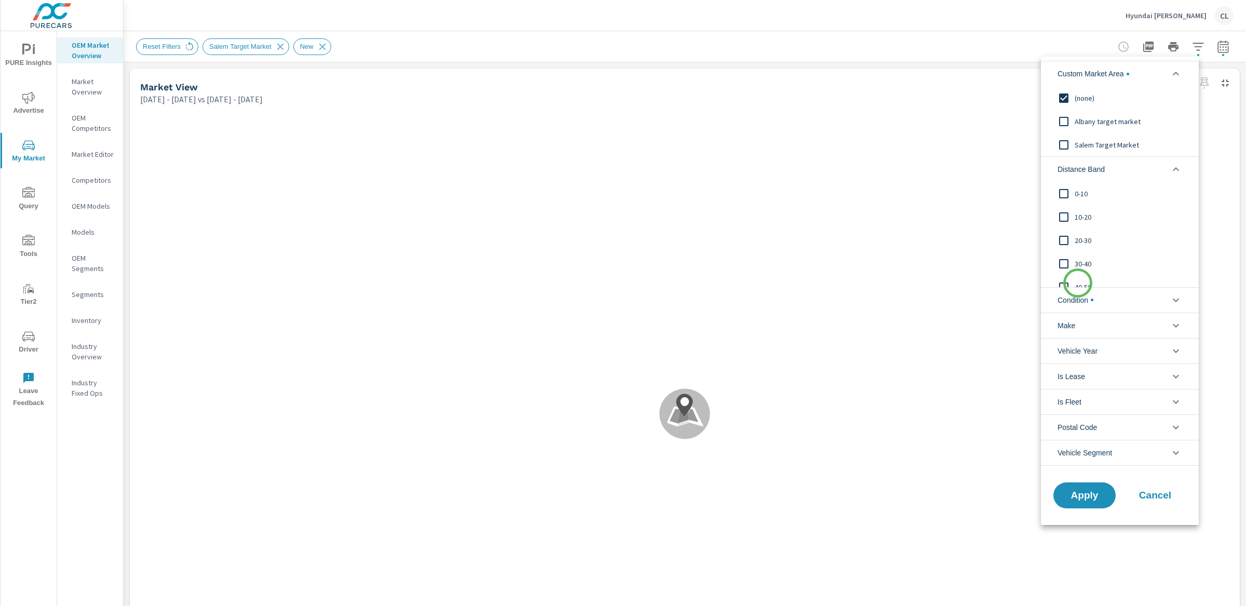
click at [1078, 283] on span "40-50" at bounding box center [1132, 287] width 114 height 12
click at [1078, 268] on span "30-40" at bounding box center [1132, 264] width 114 height 12
click at [1074, 242] on input "filter options" at bounding box center [1064, 240] width 22 height 22
click at [1074, 223] on input "filter options" at bounding box center [1064, 217] width 22 height 22
click at [1075, 197] on span "0-10" at bounding box center [1132, 193] width 114 height 12
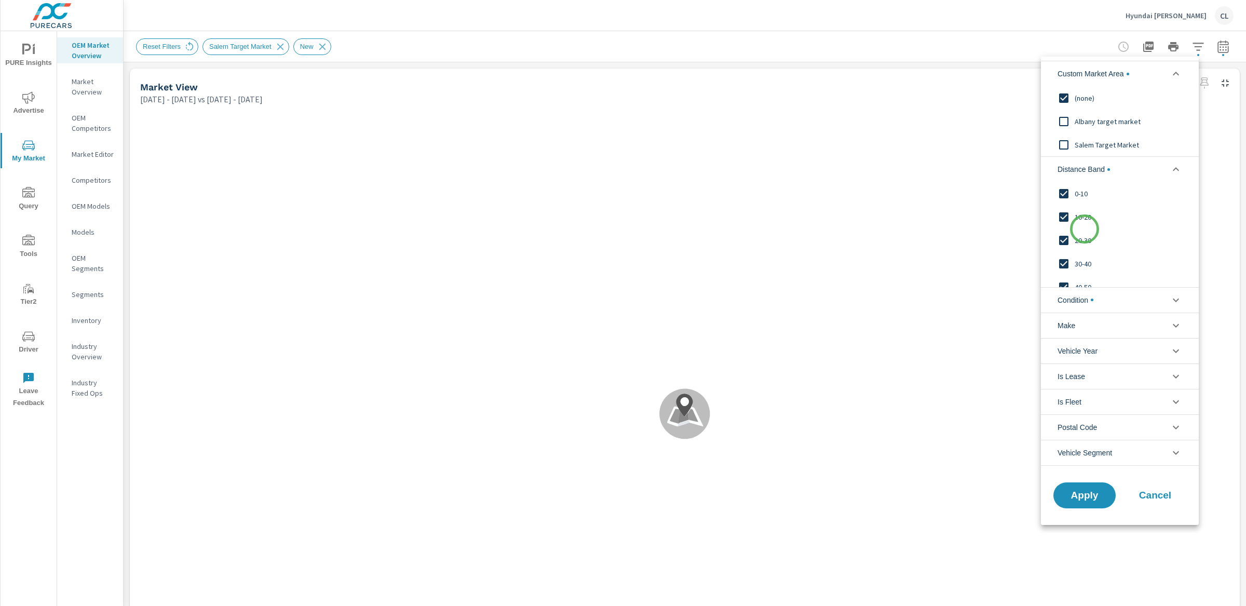
scroll to position [1, 0]
click at [1083, 497] on span "Apply" at bounding box center [1084, 495] width 43 height 10
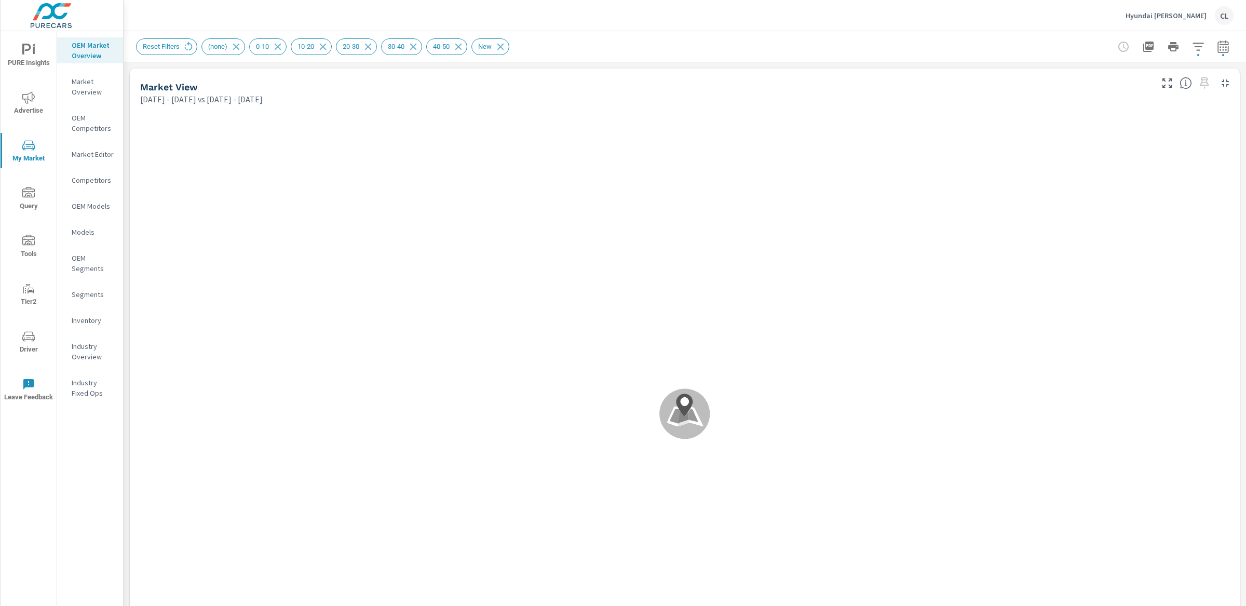
scroll to position [1, 0]
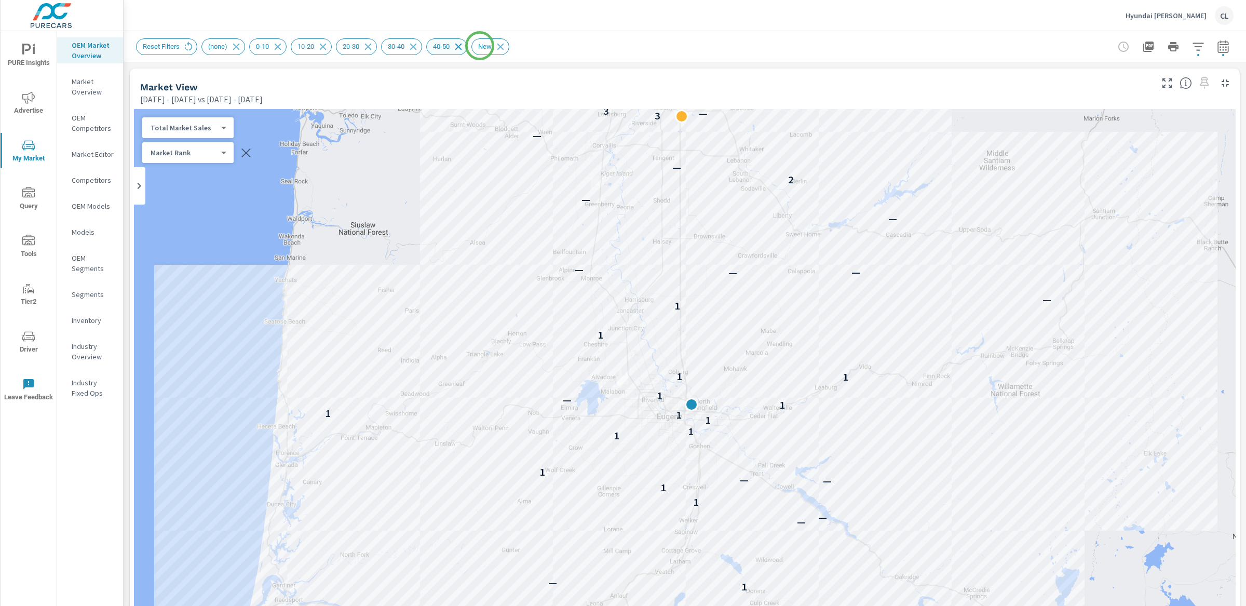
click at [462, 45] on icon at bounding box center [458, 46] width 7 height 7
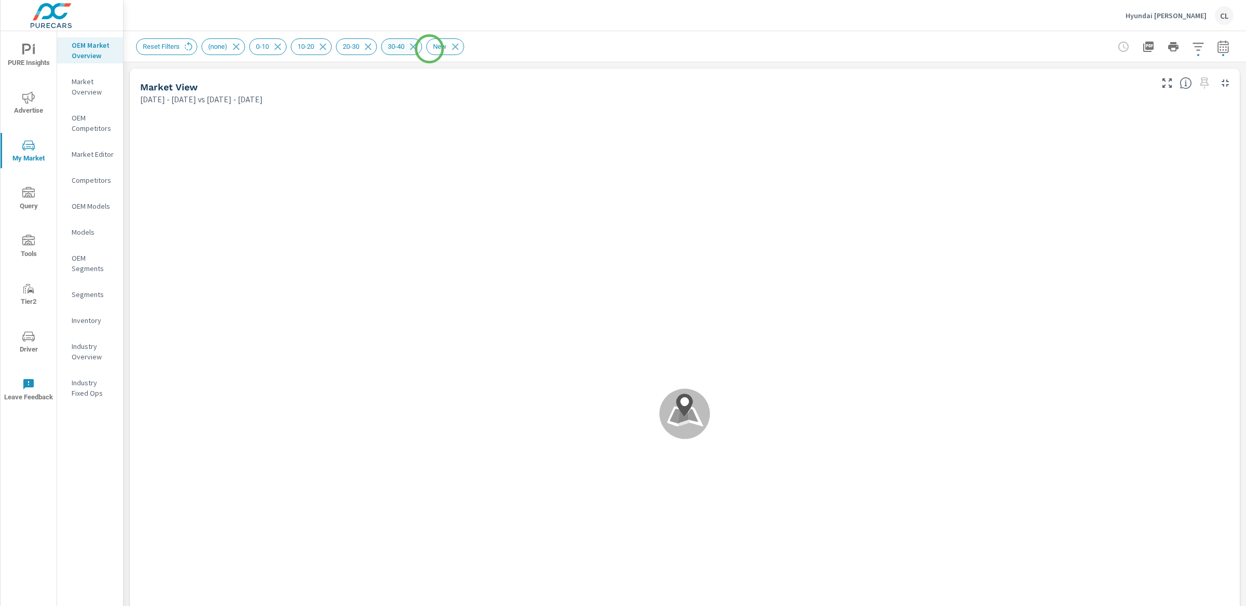
click at [419, 49] on icon at bounding box center [413, 46] width 11 height 11
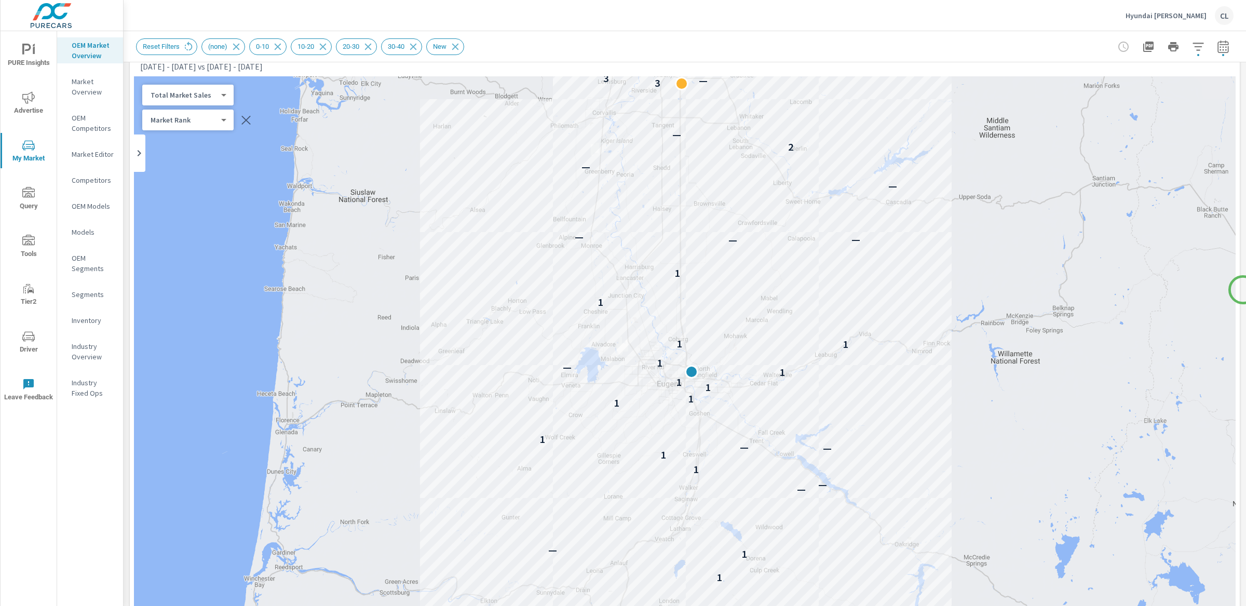
scroll to position [24, 0]
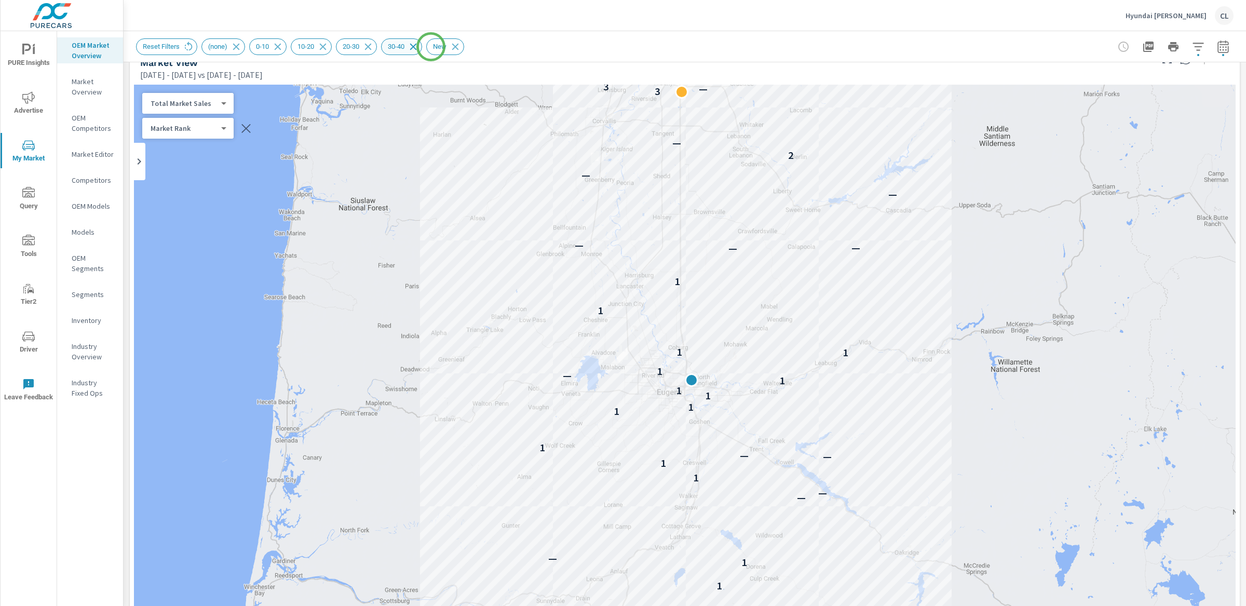
click at [419, 47] on icon at bounding box center [413, 46] width 11 height 11
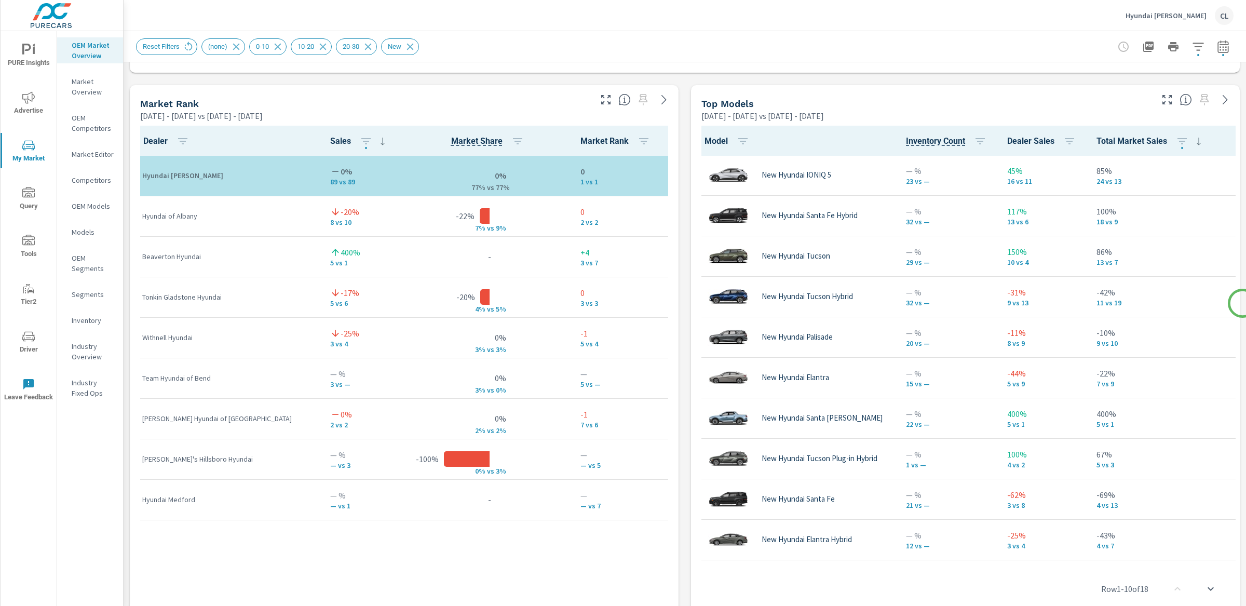
scroll to position [656, 0]
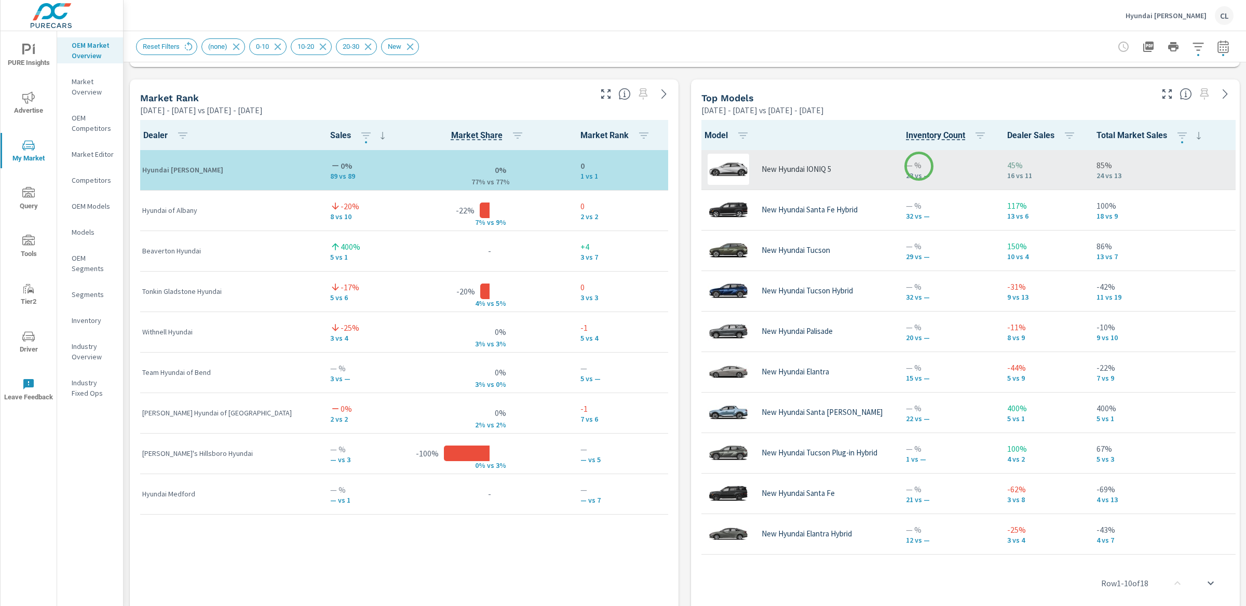
click at [919, 166] on p "— %" at bounding box center [948, 165] width 85 height 12
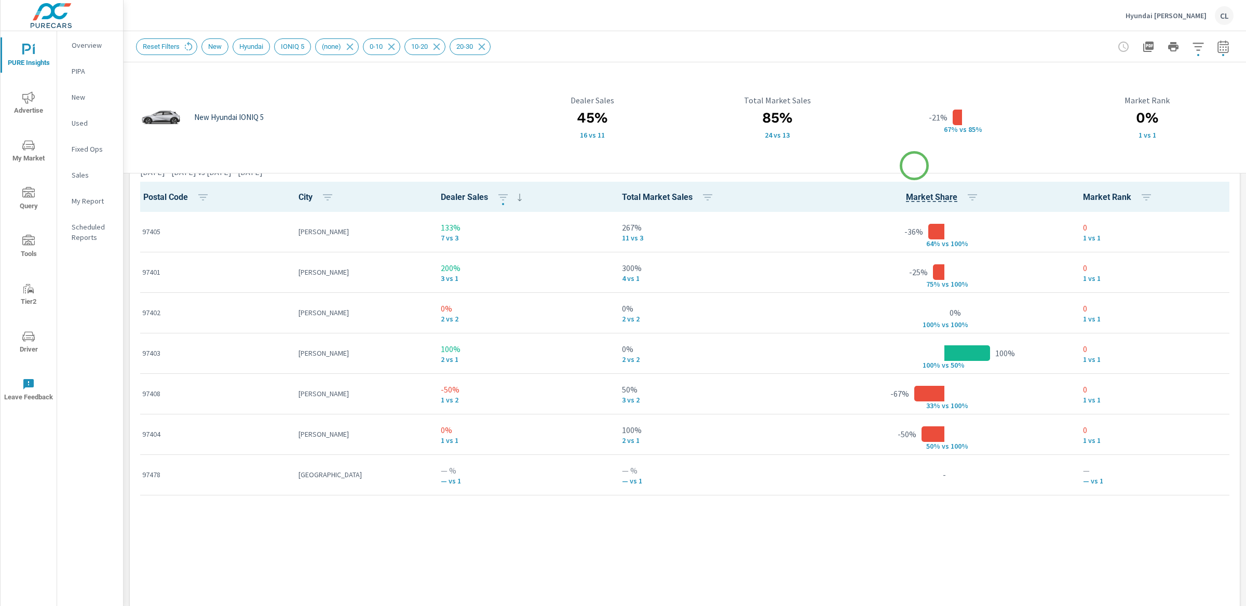
scroll to position [789, 0]
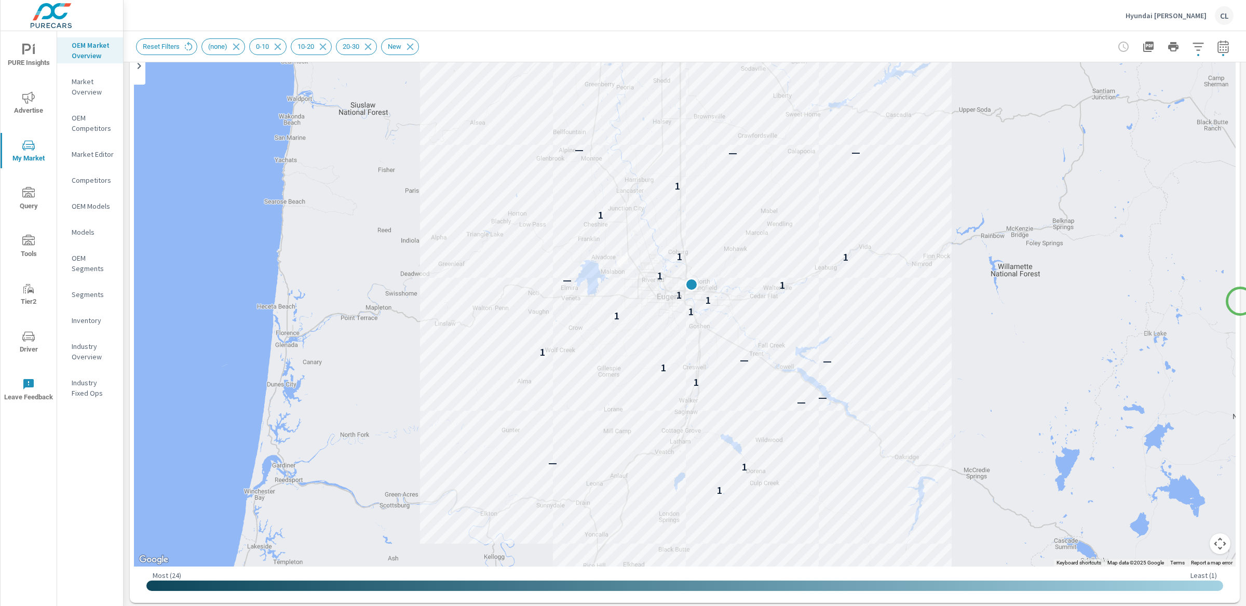
scroll to position [102, 0]
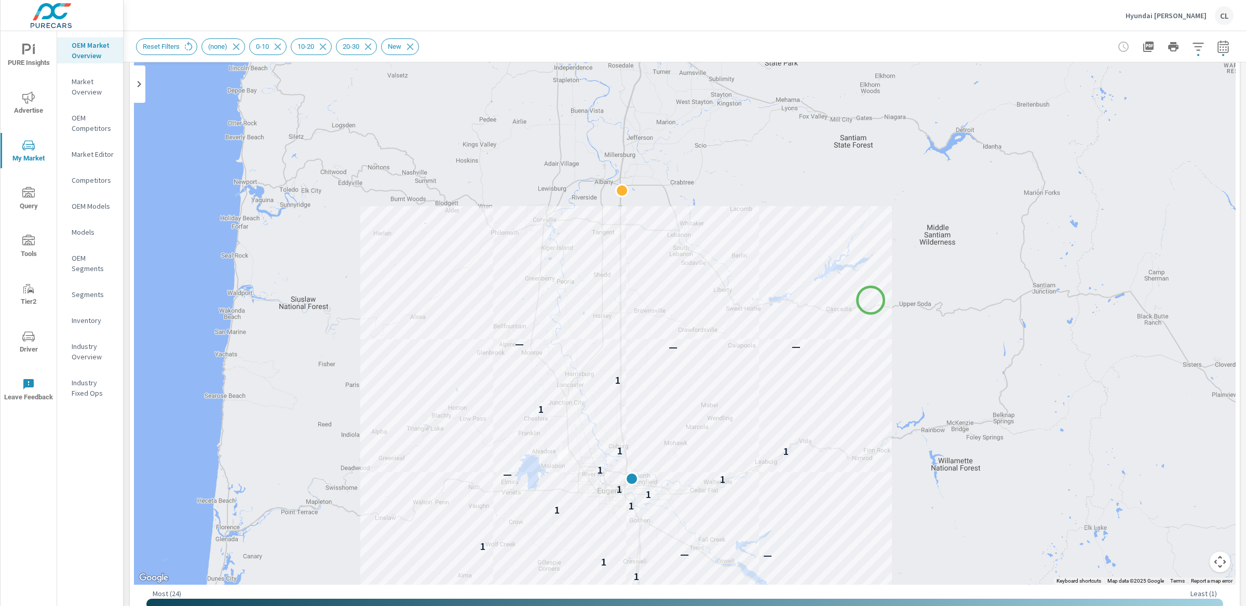
drag, startPoint x: 932, startPoint y: 119, endPoint x: 871, endPoint y: 300, distance: 190.8
click at [871, 300] on div "1 1 — — — 1 1 — — 1 1 1 1 1 1 — 1 1 1 1 1 — — —" at bounding box center [685, 295] width 1102 height 577
click at [809, 151] on div "1 1 — — — 1 1 — — 1 1 1 1 1 1 — 1 1 1 1 1 — — —" at bounding box center [685, 295] width 1102 height 577
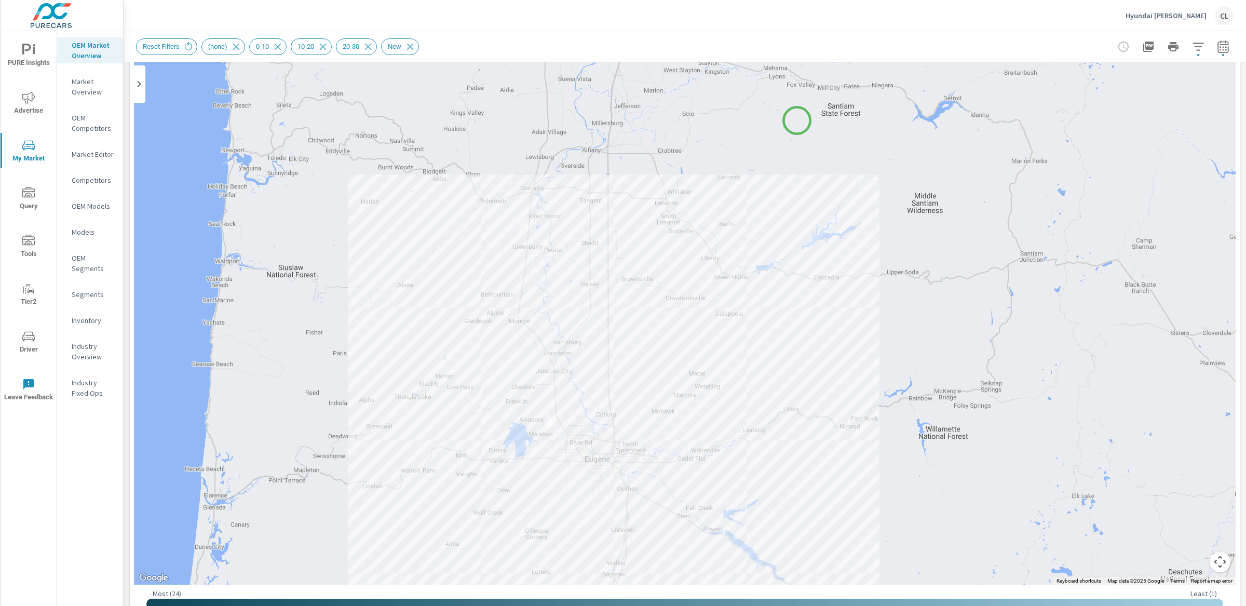
drag, startPoint x: 809, startPoint y: 151, endPoint x: 799, endPoint y: 112, distance: 40.7
click at [799, 112] on div "1 1 — — — 1 1 — — 1 1 1 1 1 1 — 1 1 1 1 1 — — —" at bounding box center [685, 295] width 1102 height 577
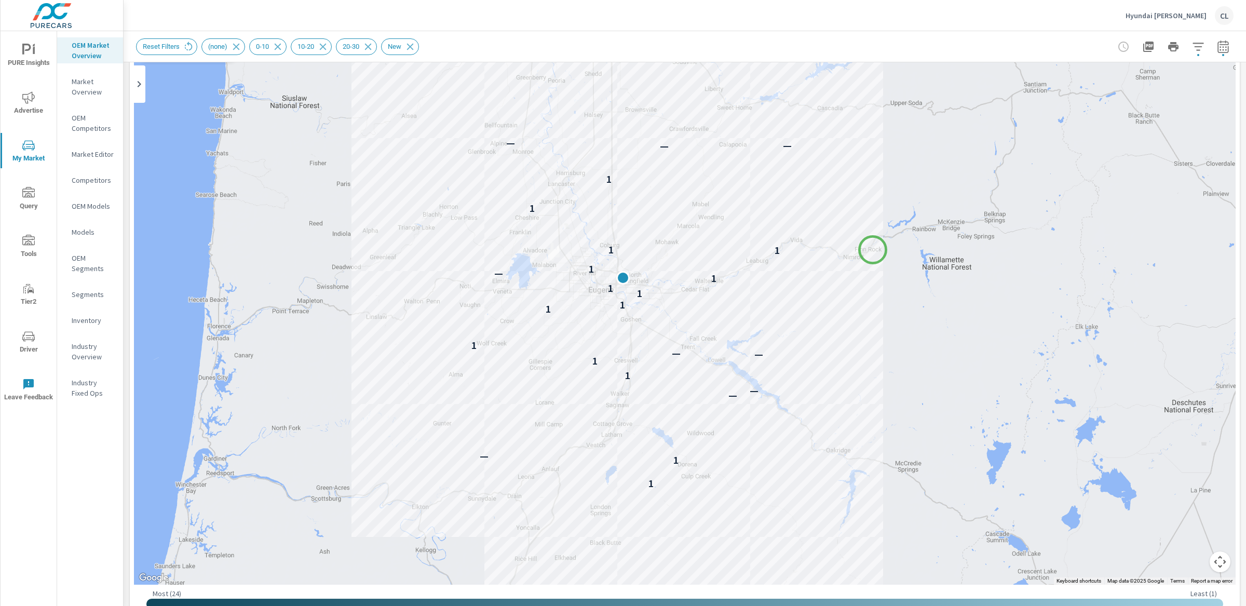
drag, startPoint x: 871, startPoint y: 409, endPoint x: 873, endPoint y: 250, distance: 158.9
click at [873, 250] on div "1 1 — — — 1 1 — — 1 1 1 1 1 1 — 1 1 1 1 1 — — —" at bounding box center [1184, 419] width 997 height 561
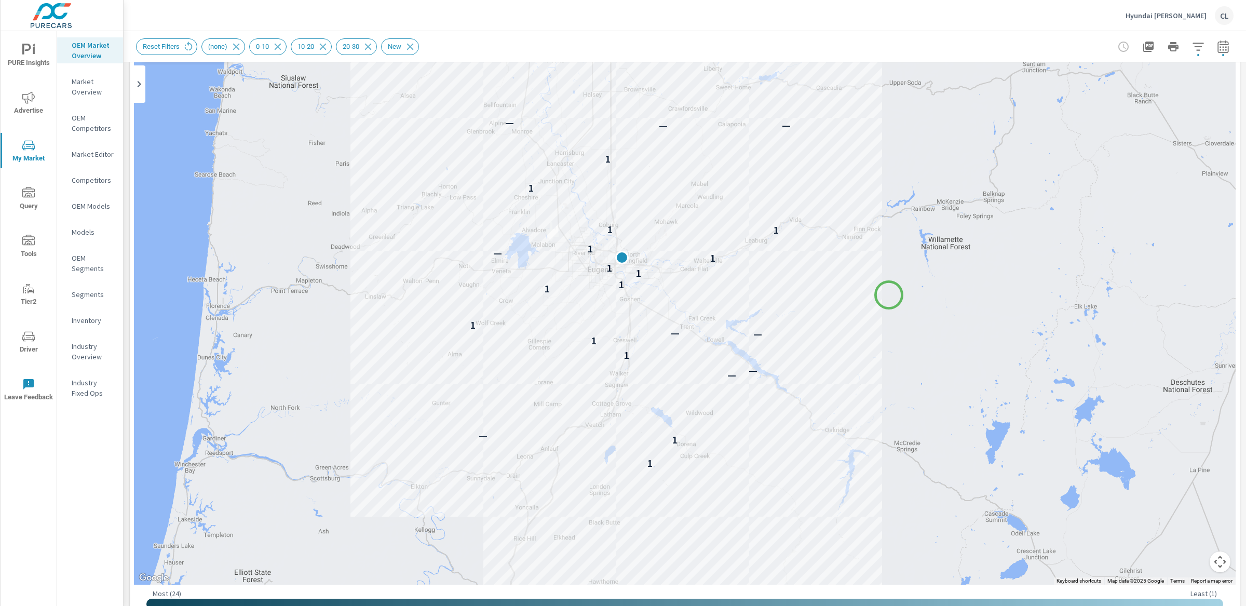
drag, startPoint x: 890, startPoint y: 316, endPoint x: 889, endPoint y: 295, distance: 21.3
click at [889, 295] on div "1 1 — — — 1 1 — — 1 1 1 1 1 1 — 1 1 1 1 1 — — —" at bounding box center [1182, 556] width 997 height 561
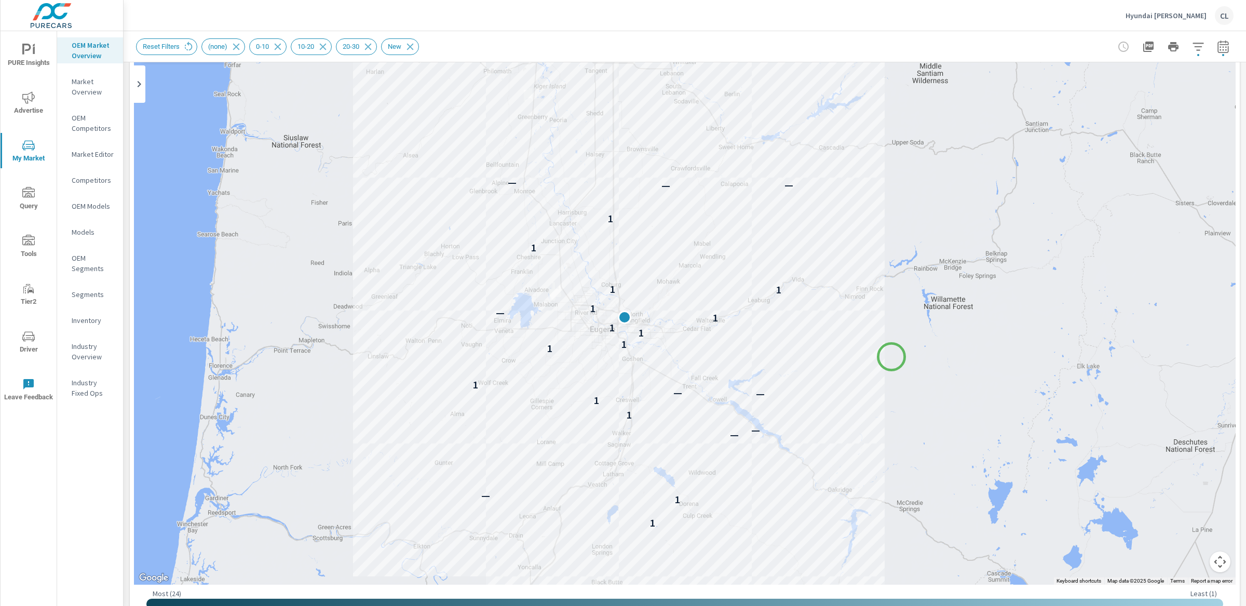
drag, startPoint x: 889, startPoint y: 295, endPoint x: 890, endPoint y: 357, distance: 62.3
click at [891, 359] on div "1 1 — — — 1 1 — — 1 1 1 1 1 1 — 1 1 1 1 1 — — —" at bounding box center [685, 295] width 1102 height 577
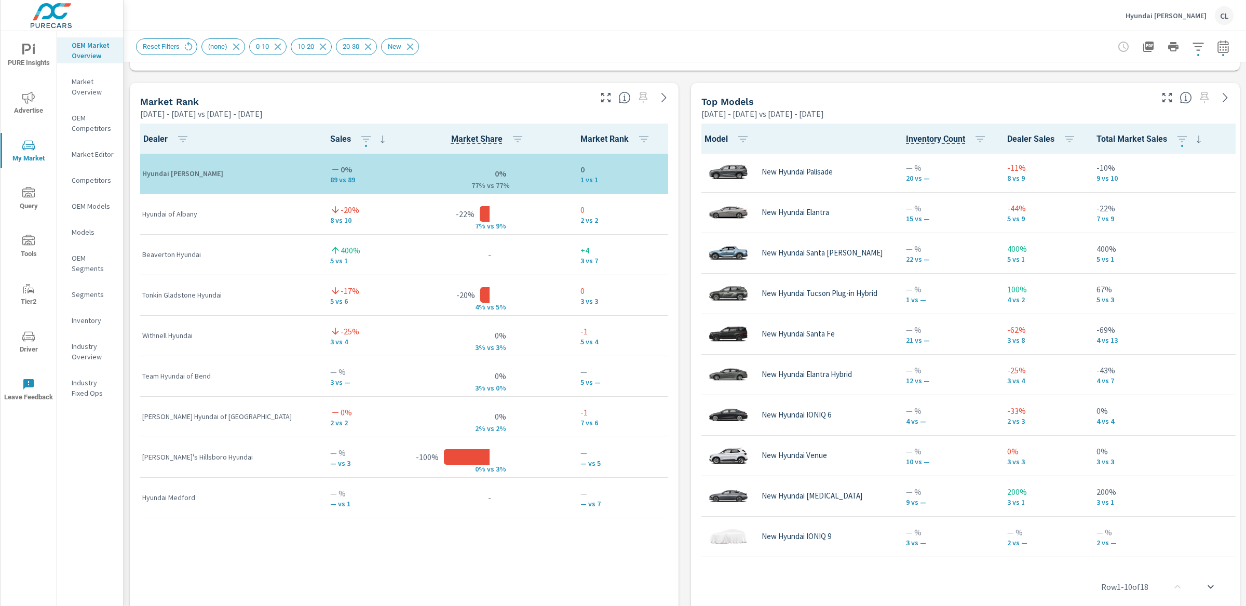
scroll to position [165, 0]
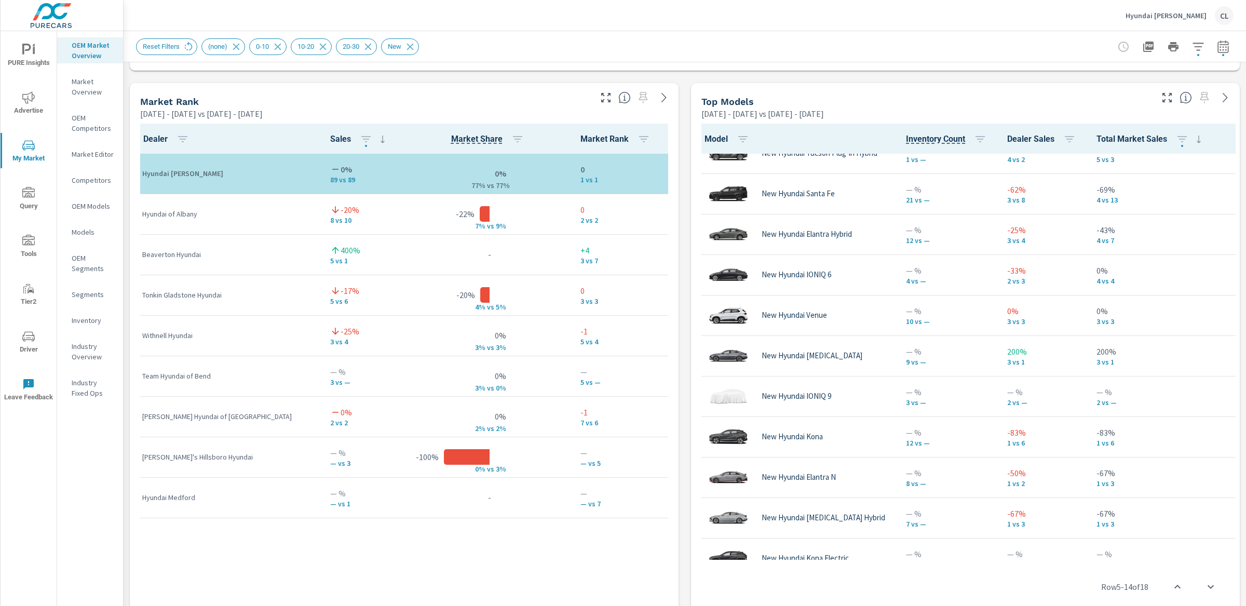
scroll to position [334, 0]
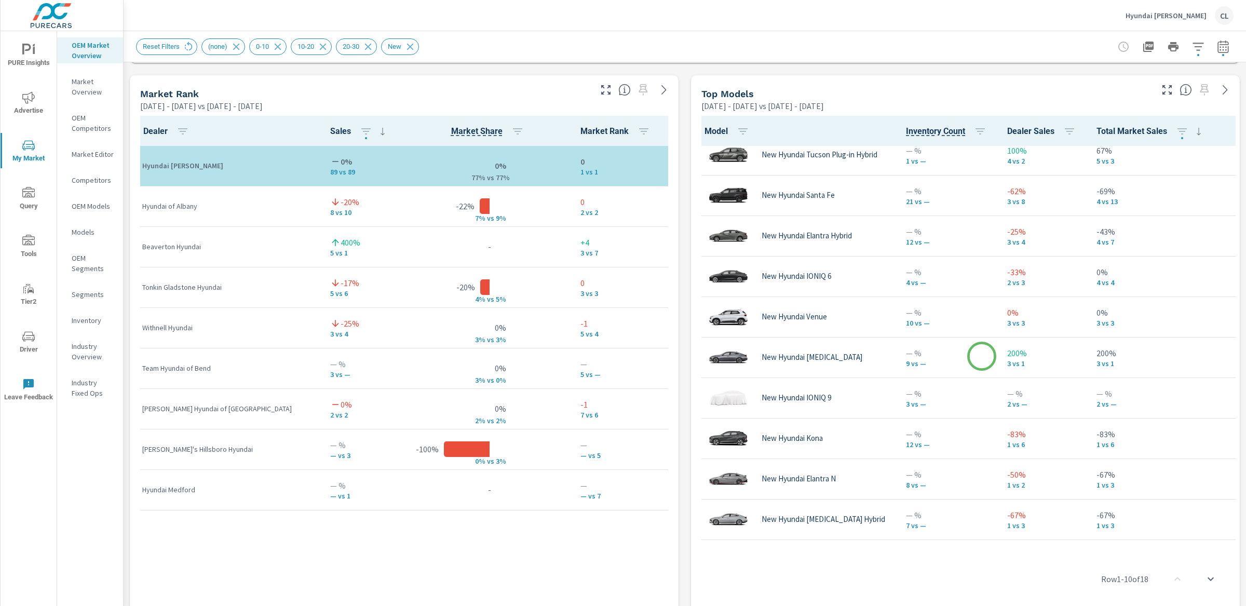
scroll to position [334, 0]
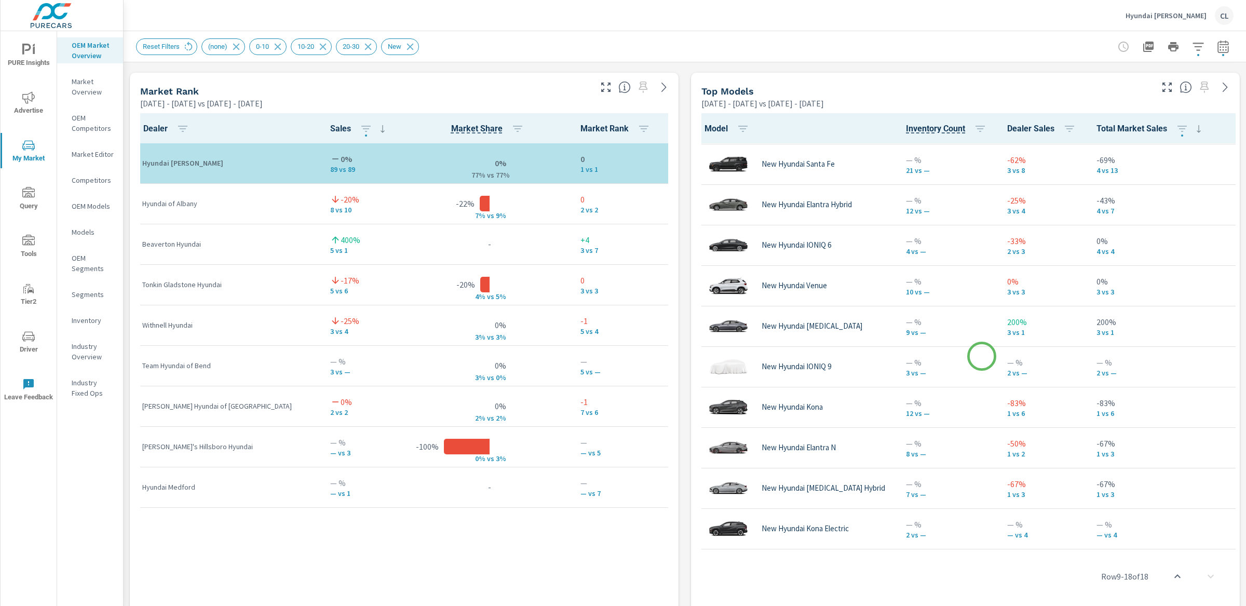
scroll to position [665, 0]
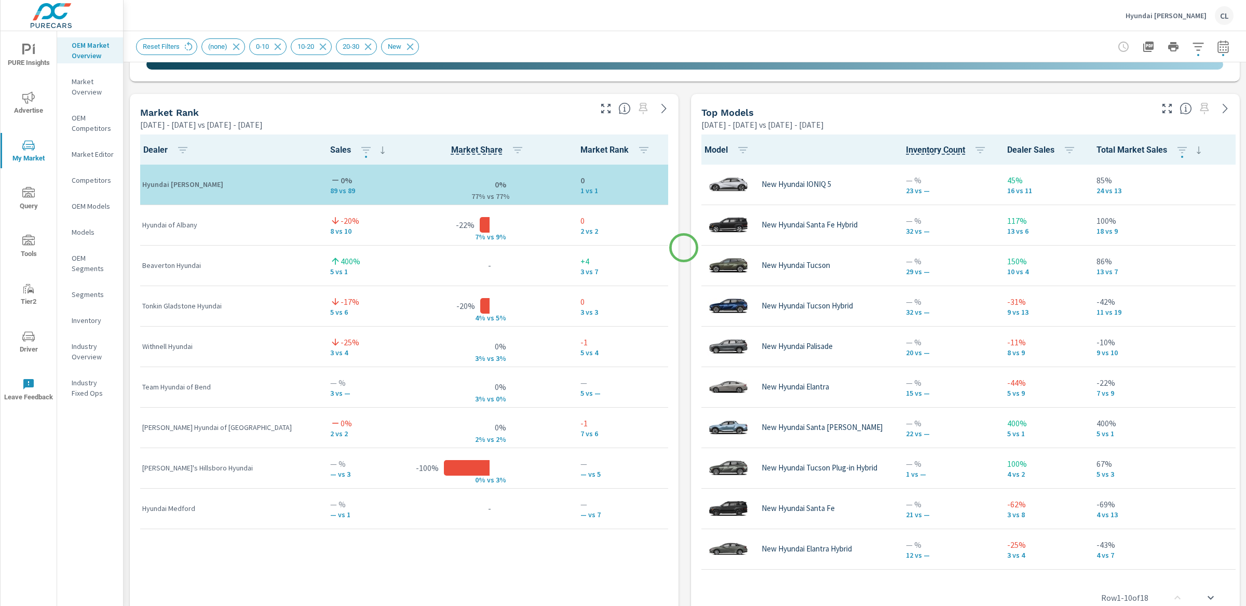
scroll to position [640, 0]
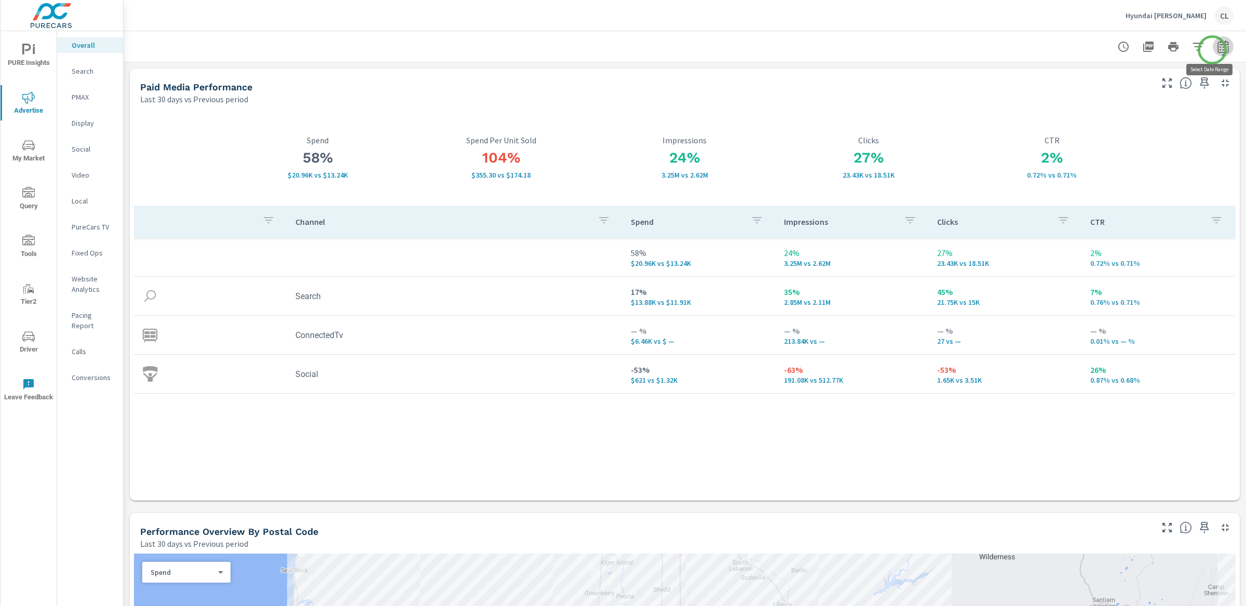
click at [1217, 50] on icon "button" at bounding box center [1223, 46] width 12 height 12
select select "Last 30 days"
select select "Previous period"
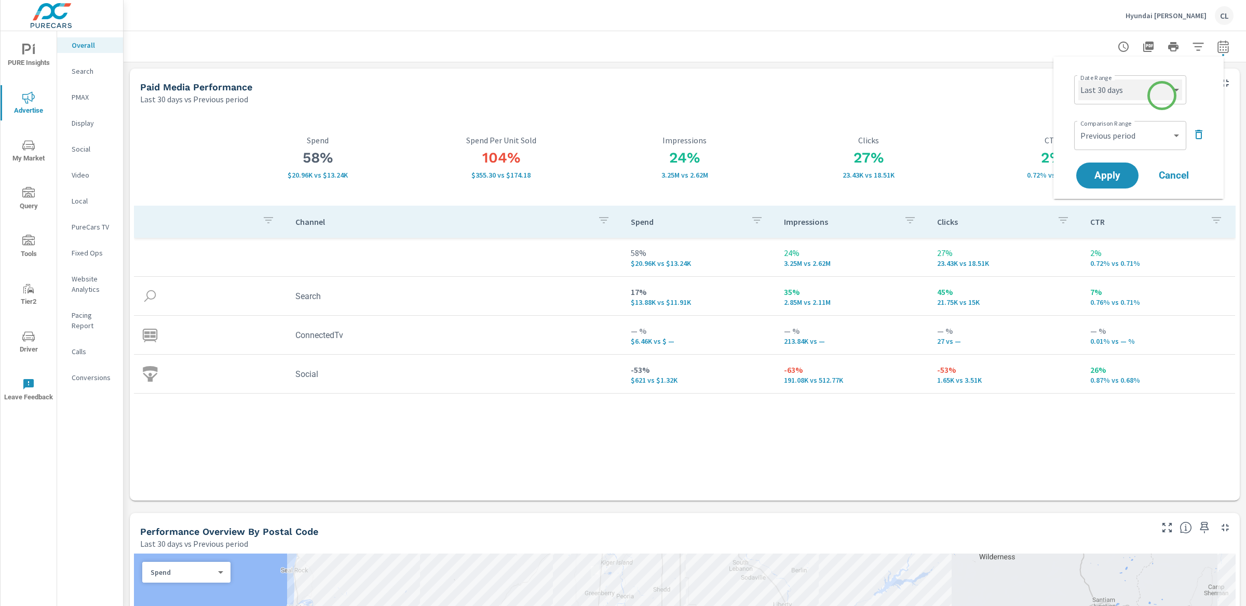
click at [1158, 93] on select "Custom [DATE] Last week Last 7 days Last 14 days Last 30 days Last 45 days Last…" at bounding box center [1130, 89] width 104 height 21
click at [1078, 79] on select "Custom [DATE] Last week Last 7 days Last 14 days Last 30 days Last 45 days Last…" at bounding box center [1130, 89] width 104 height 21
select select "Month to date"
click at [1205, 136] on icon "button" at bounding box center [1199, 134] width 12 height 12
click at [1106, 139] on button "Apply" at bounding box center [1107, 146] width 64 height 27
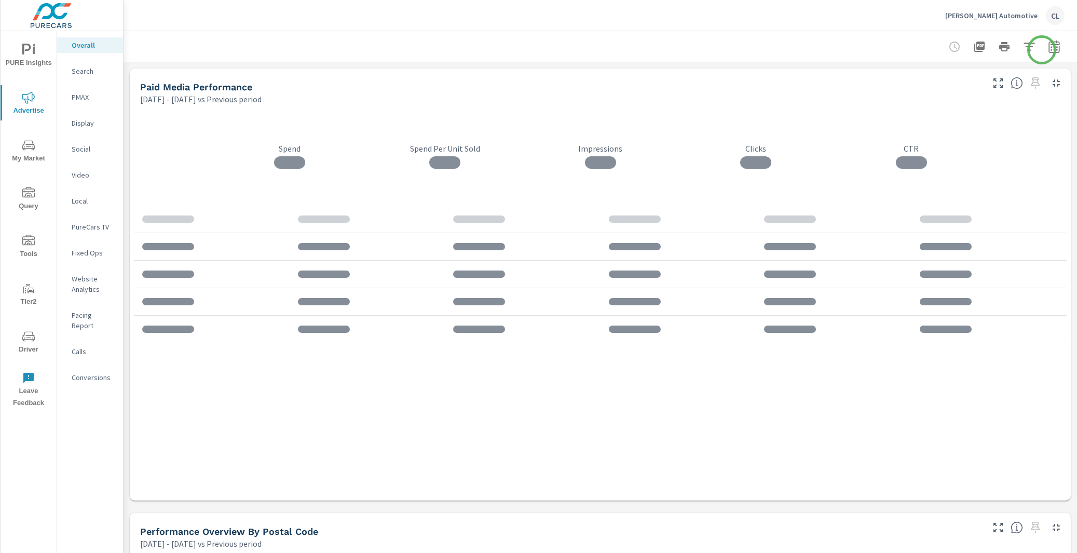
click at [1051, 49] on icon "button" at bounding box center [1054, 48] width 7 height 4
select select "Previous period"
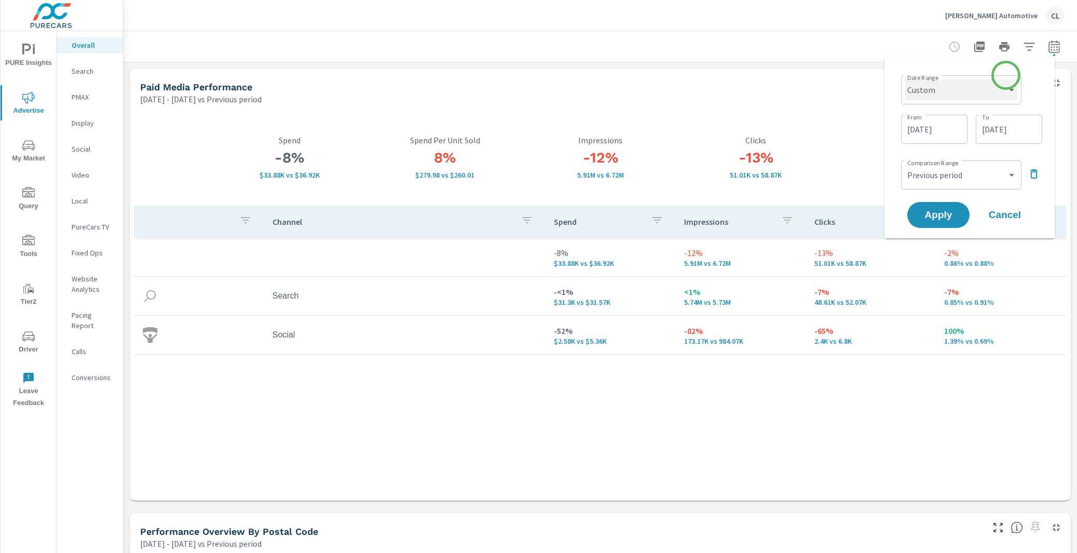
click at [995, 83] on select "Custom [DATE] Last week Last 7 days Last 14 days Last 30 days Last 45 days Last…" at bounding box center [961, 89] width 112 height 21
click at [905, 79] on select "Custom [DATE] Last week Last 7 days Last 14 days Last 30 days Last 45 days Last…" at bounding box center [961, 89] width 112 height 21
select select "Last 30 days"
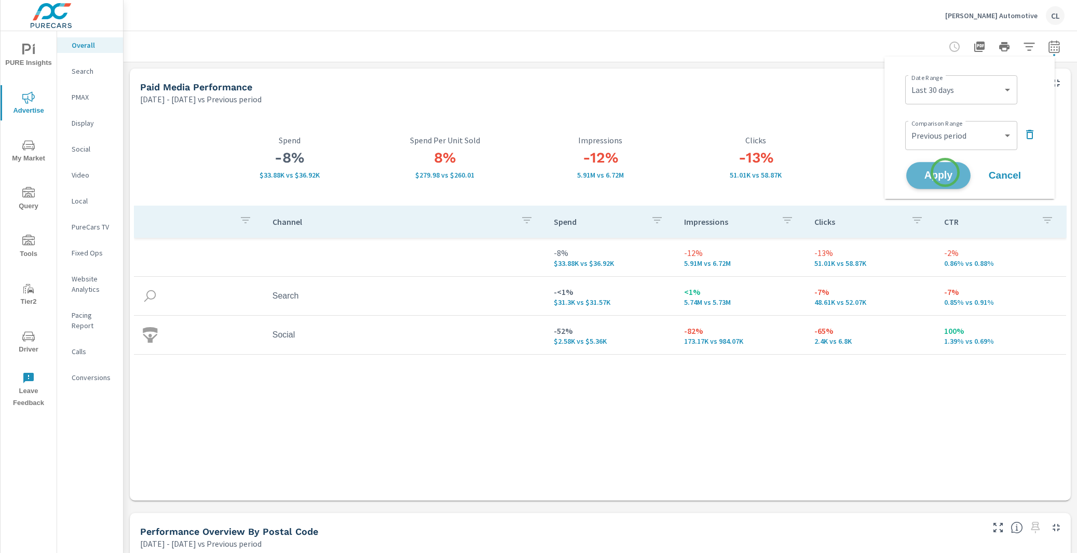
click at [945, 172] on span "Apply" at bounding box center [938, 176] width 43 height 10
